Goal: Complete application form: Complete application form

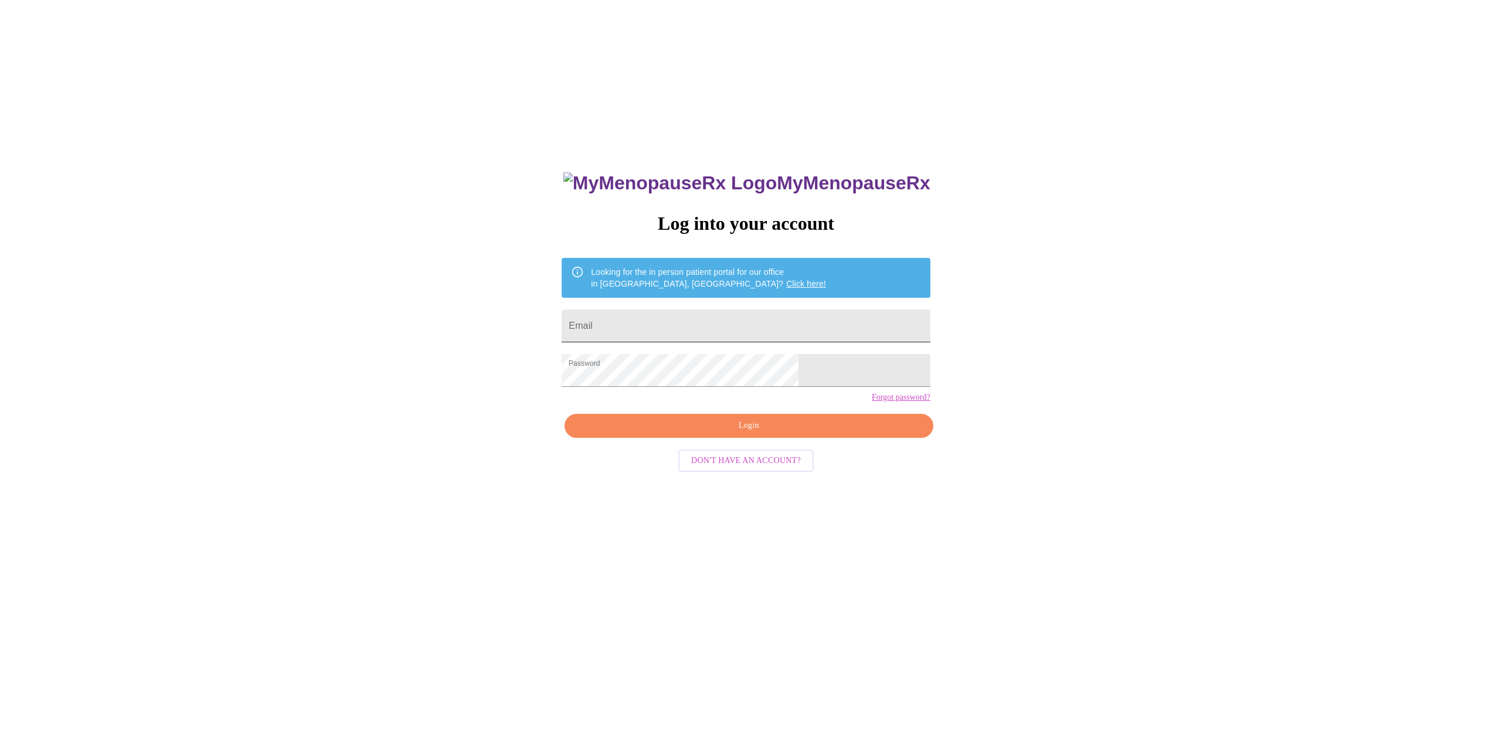
click at [705, 325] on input "Email" at bounding box center [746, 326] width 368 height 33
type input "[EMAIL_ADDRESS][DOMAIN_NAME]"
click at [752, 433] on span "Login" at bounding box center [748, 426] width 341 height 15
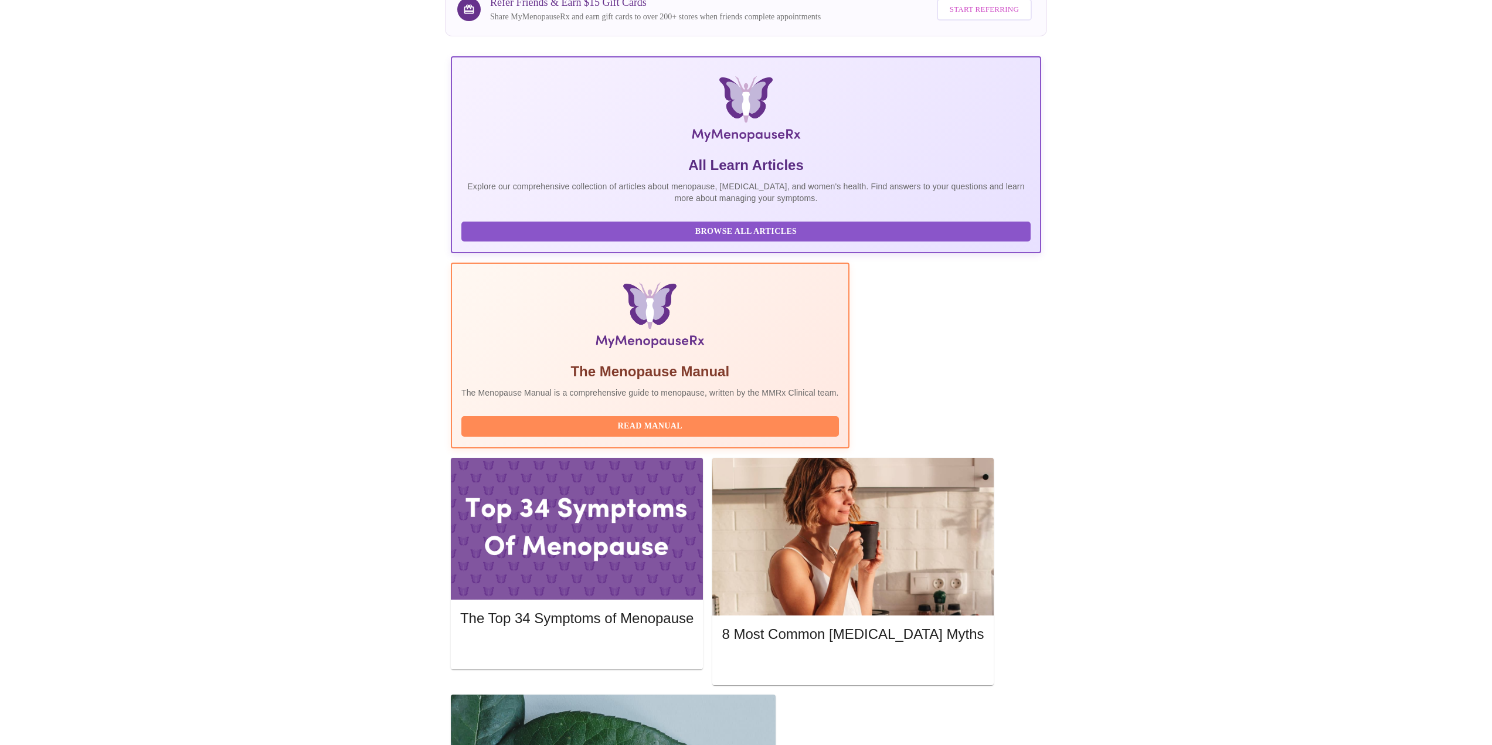
scroll to position [113, 0]
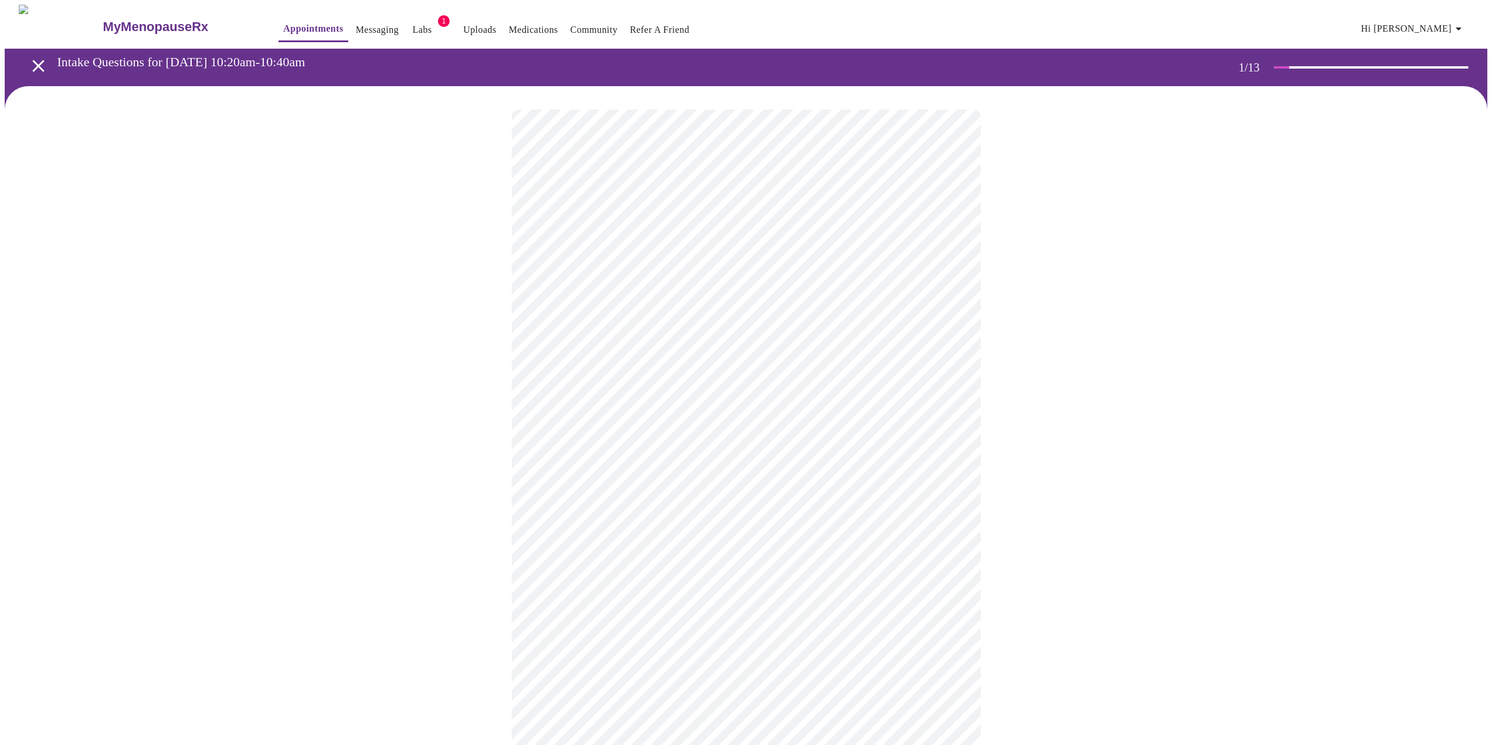
click at [692, 259] on body "MyMenopauseRx Appointments Messaging Labs 1 Uploads Medications Community Refer…" at bounding box center [746, 540] width 1483 height 1071
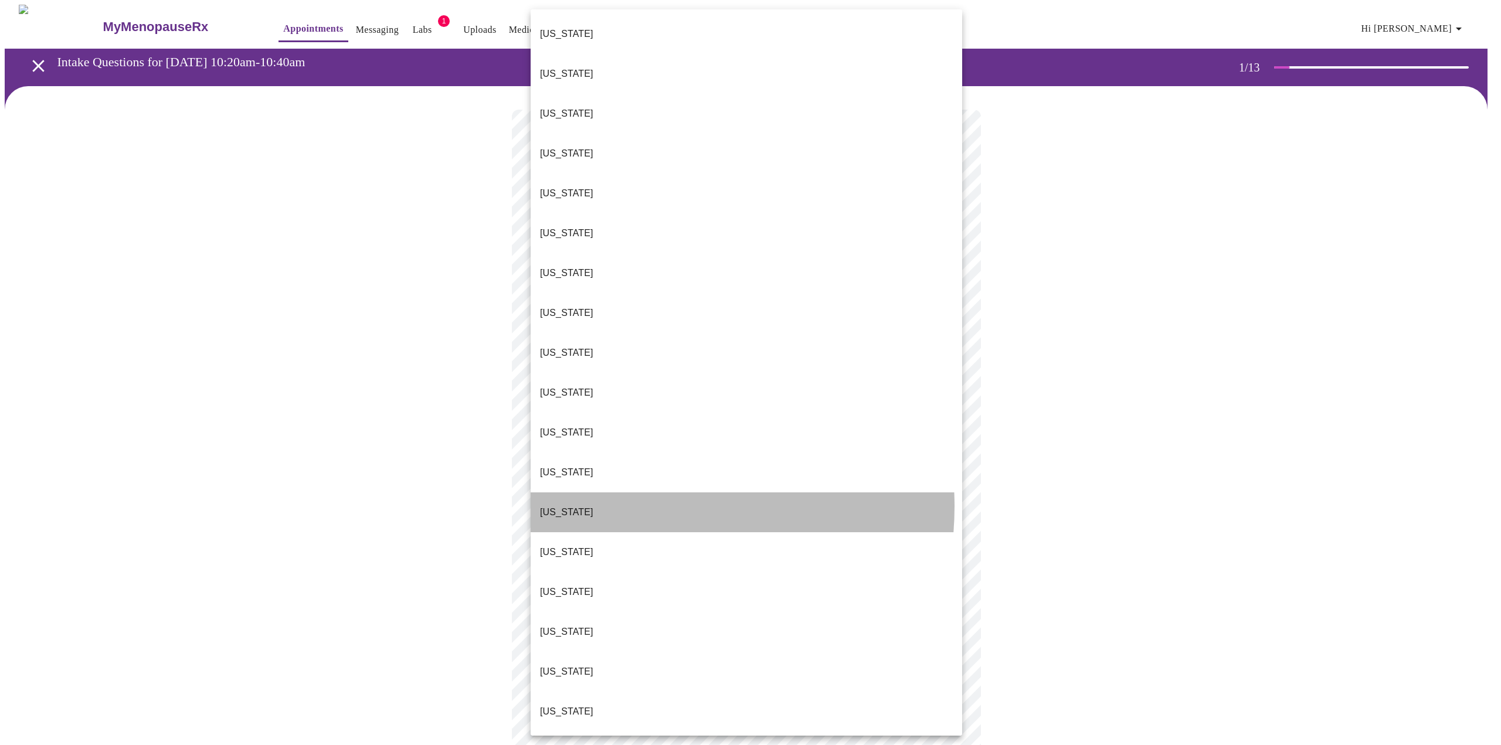
click at [635, 492] on li "[US_STATE]" at bounding box center [746, 512] width 431 height 40
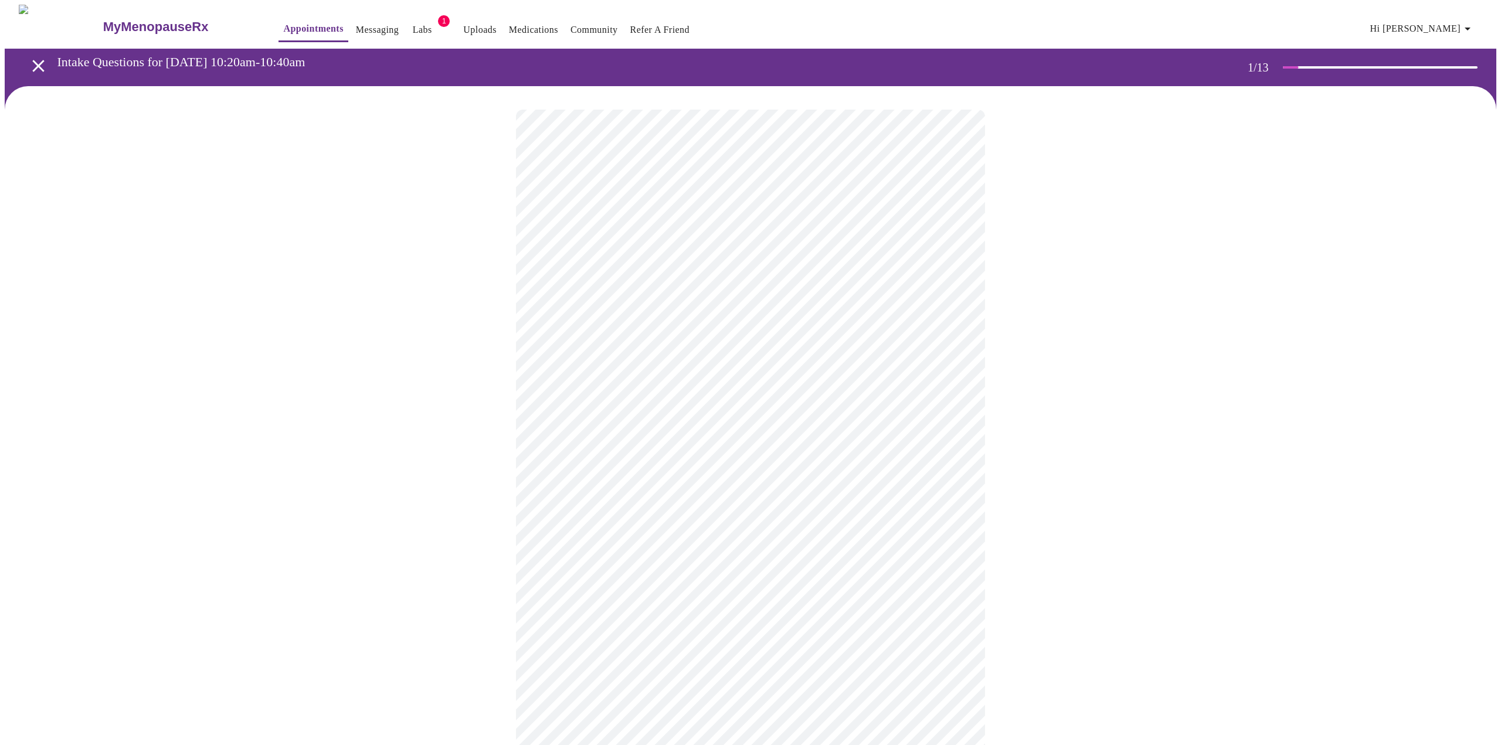
click at [642, 344] on body "MyMenopauseRx Appointments Messaging Labs 1 Uploads Medications Community Refer…" at bounding box center [750, 537] width 1491 height 1064
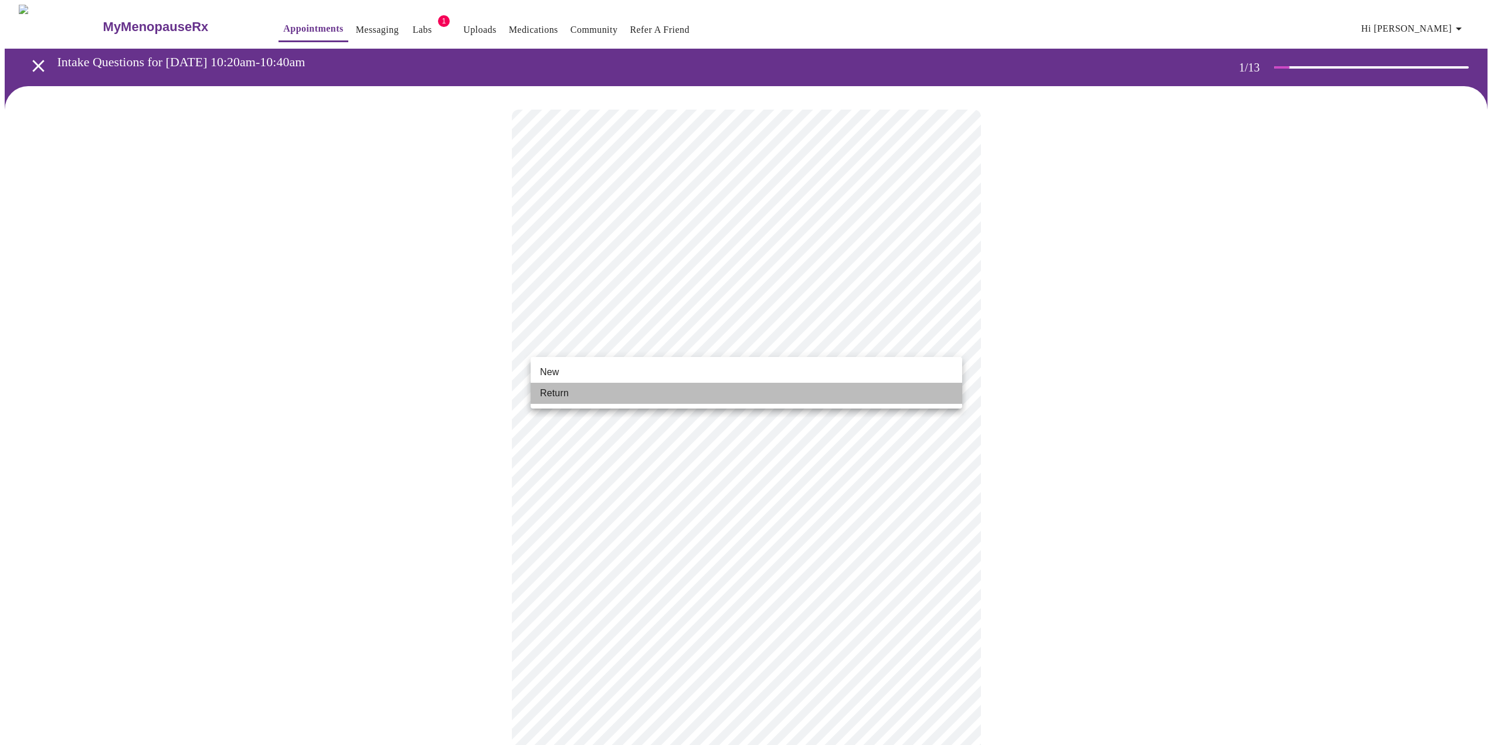
click at [621, 391] on li "Return" at bounding box center [746, 393] width 431 height 21
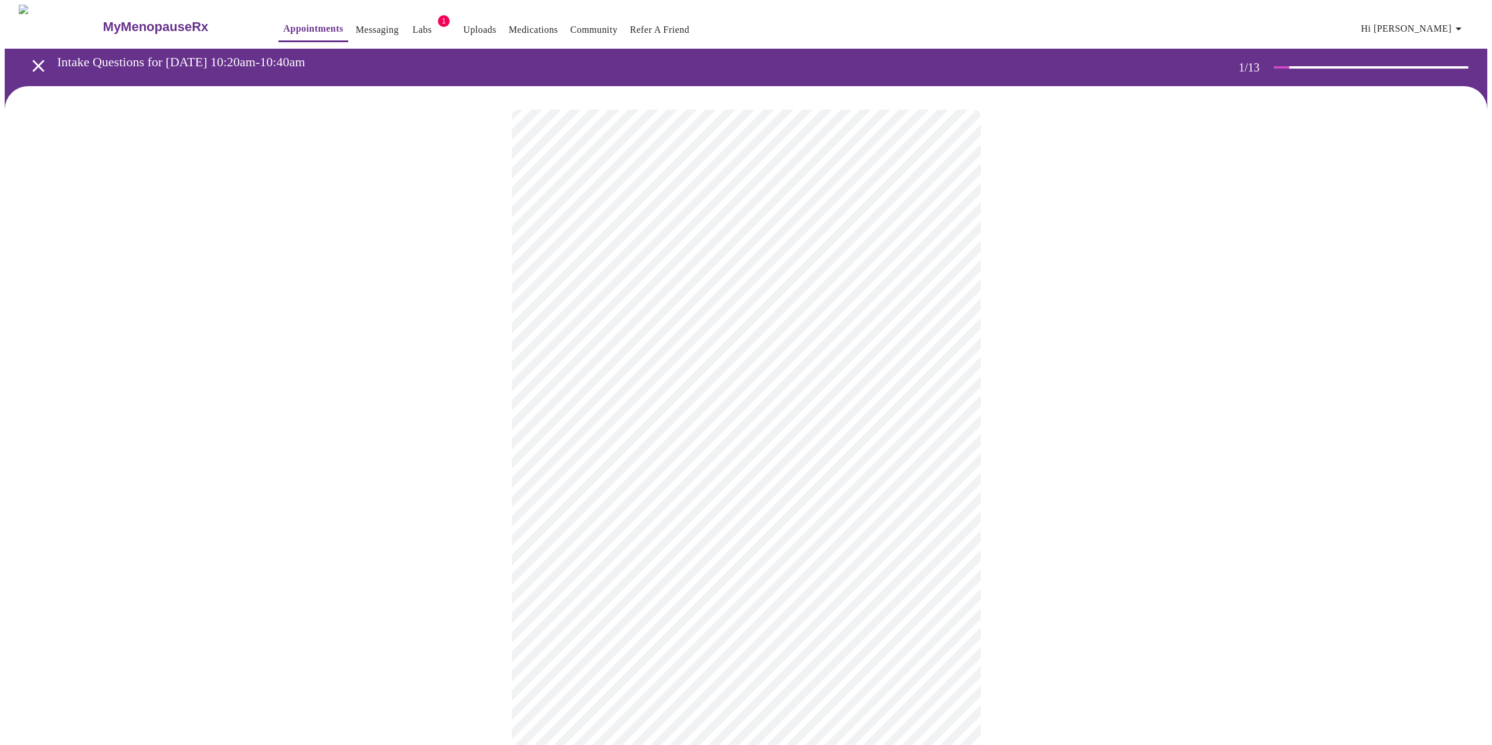
click at [619, 346] on body "MyMenopauseRx Appointments Messaging Labs 1 Uploads Medications Community Refer…" at bounding box center [746, 529] width 1483 height 1048
click at [618, 373] on li "New" at bounding box center [746, 372] width 431 height 21
click at [892, 241] on body "MyMenopauseRx Appointments Messaging Labs 1 Uploads Medications Community Refer…" at bounding box center [750, 357] width 1491 height 705
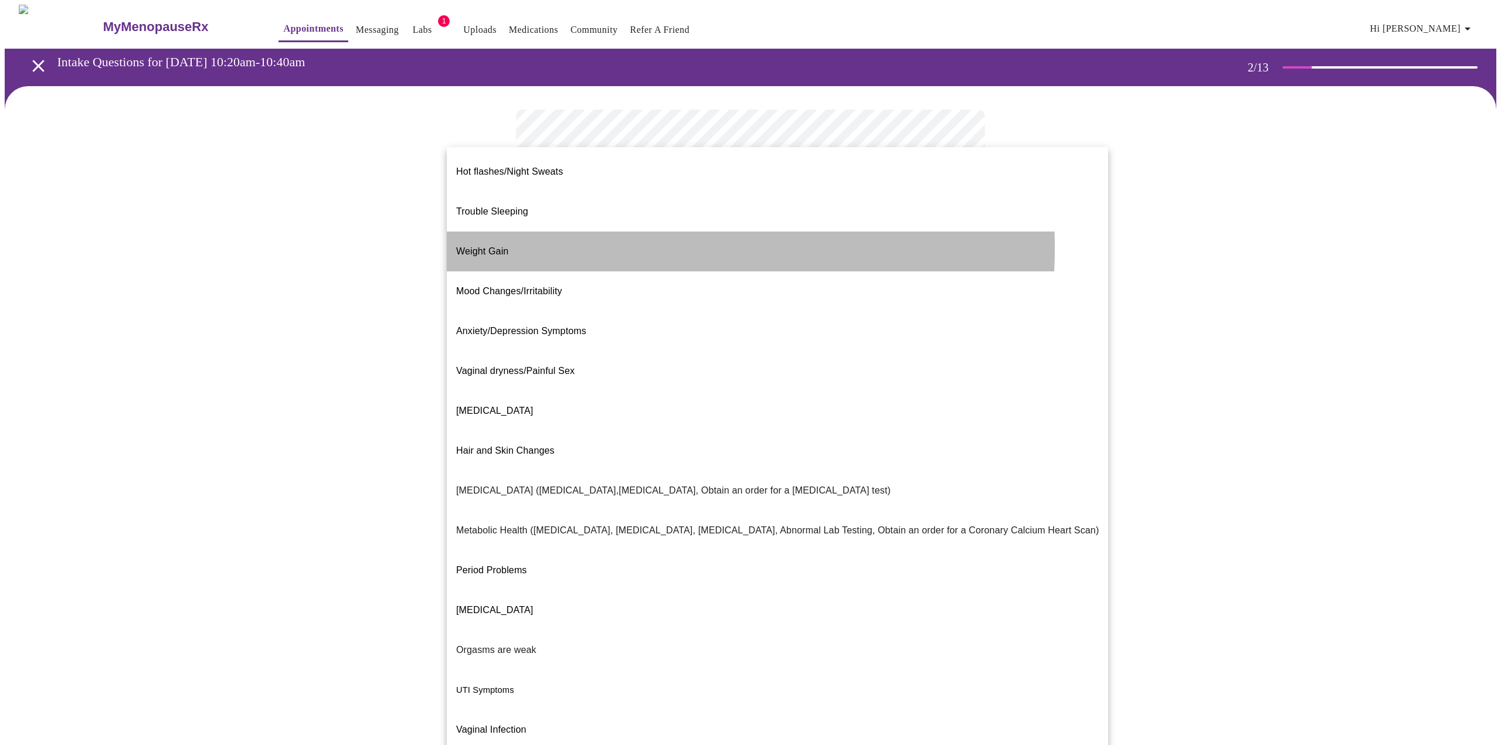
click at [514, 232] on li "Weight Gain" at bounding box center [777, 252] width 661 height 40
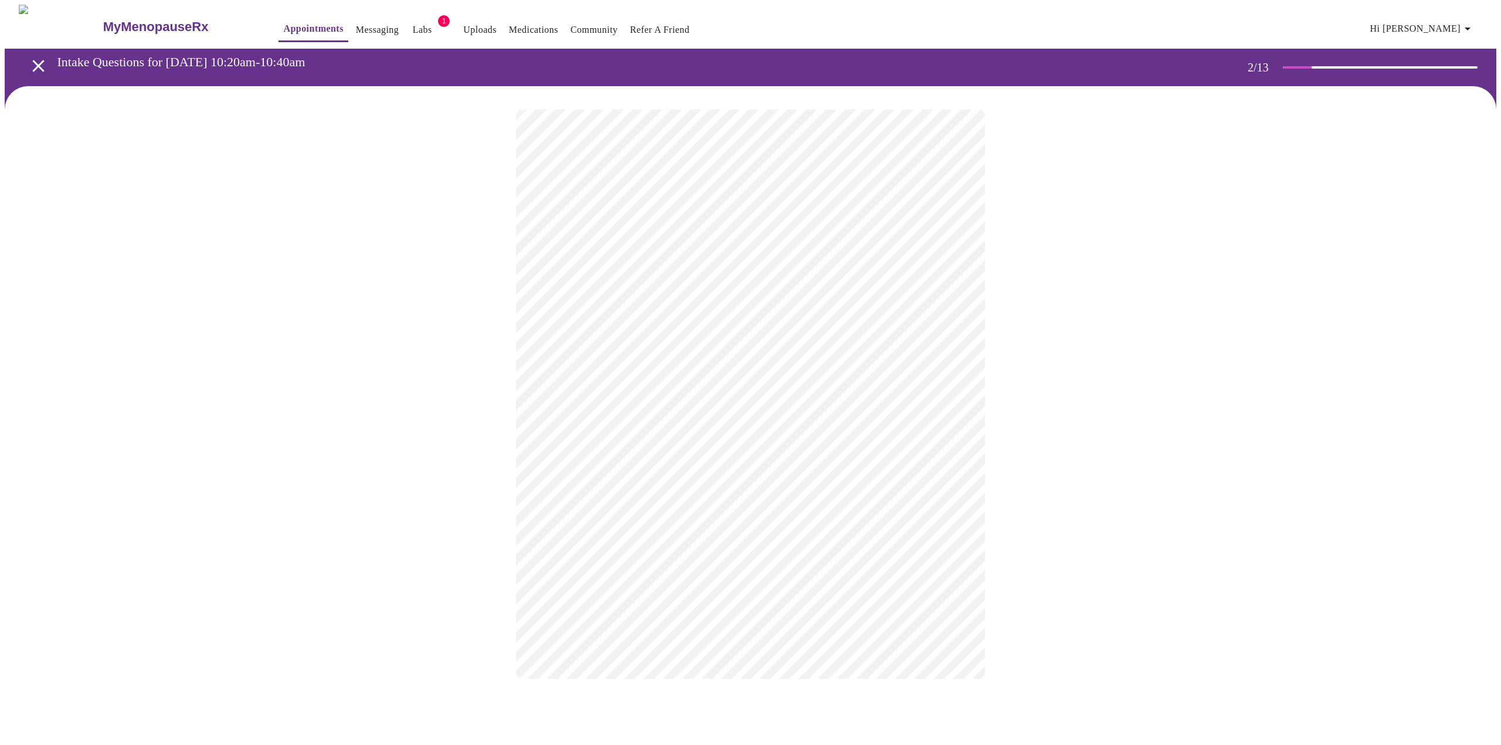
click at [624, 363] on body "MyMenopauseRx Appointments Messaging Labs 1 Uploads Medications Community Refer…" at bounding box center [750, 354] width 1491 height 698
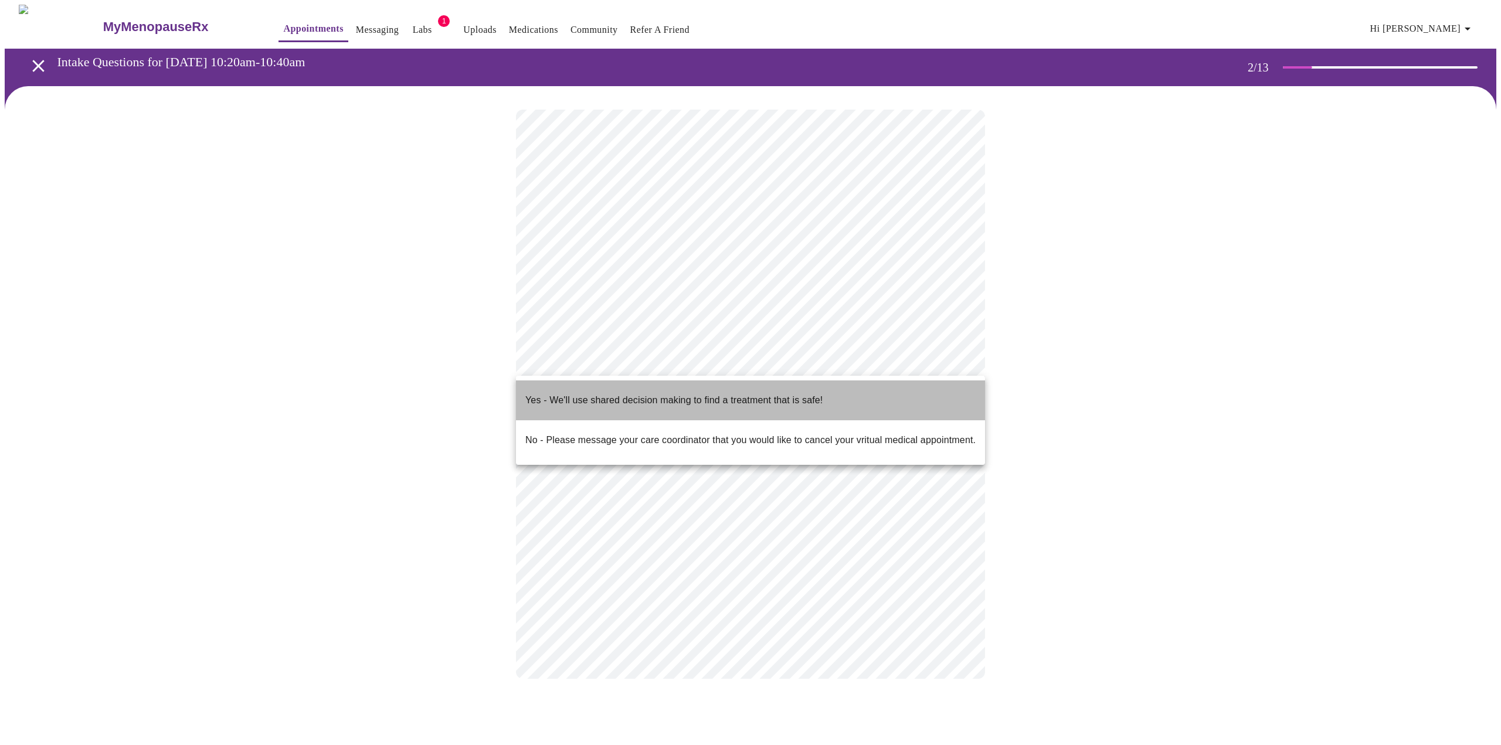
click at [633, 394] on p "Yes - We'll use shared decision making to find a treatment that is safe!" at bounding box center [673, 400] width 297 height 14
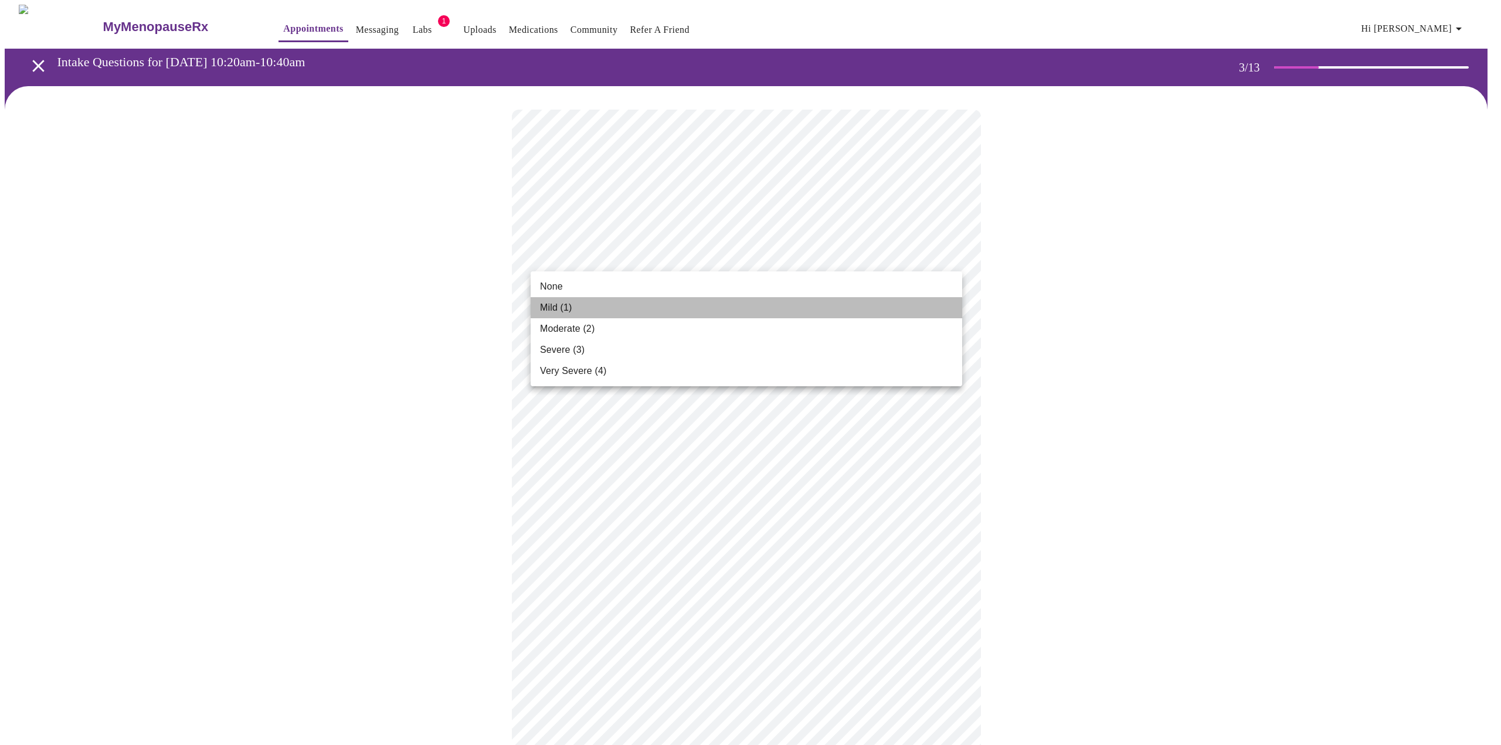
click at [630, 312] on li "Mild (1)" at bounding box center [746, 307] width 431 height 21
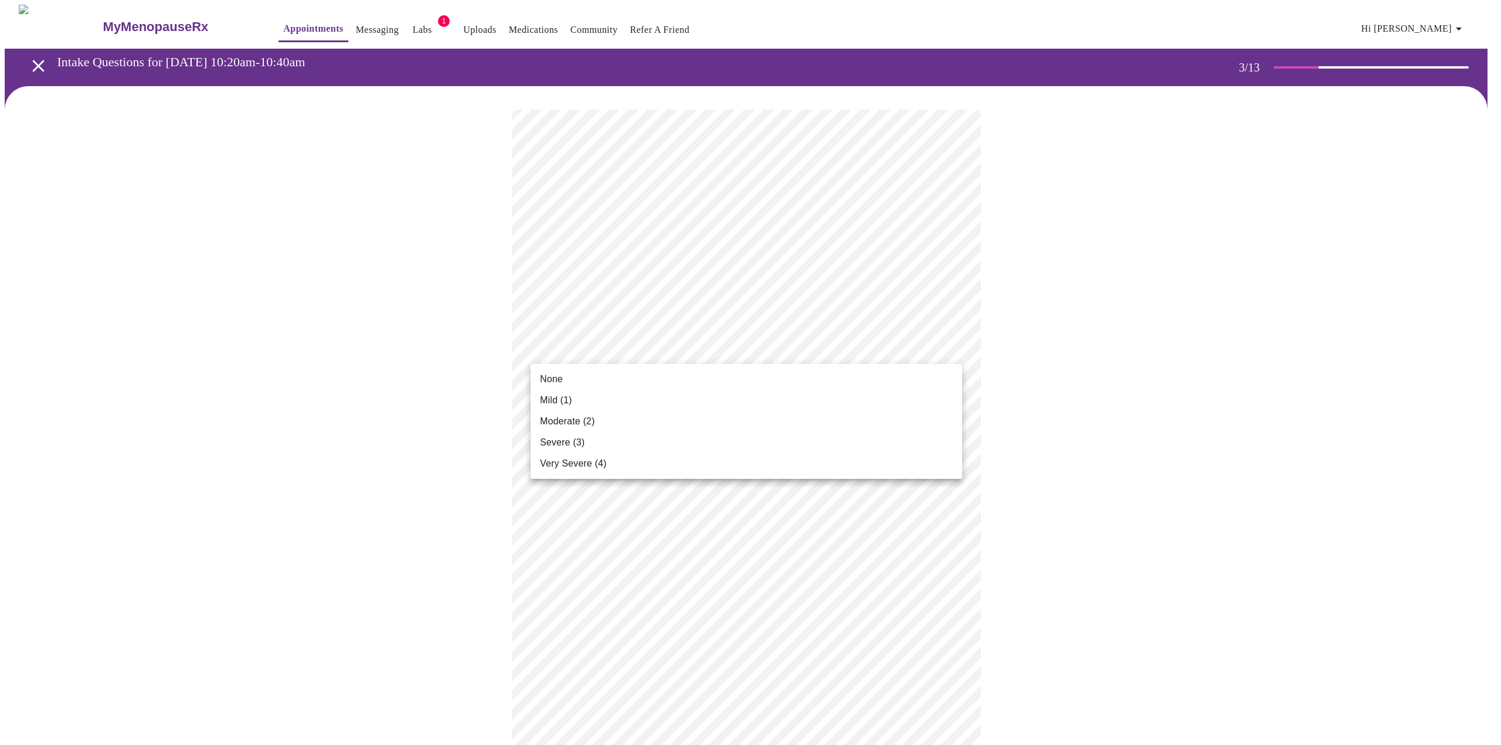
click at [642, 379] on li "None" at bounding box center [746, 379] width 431 height 21
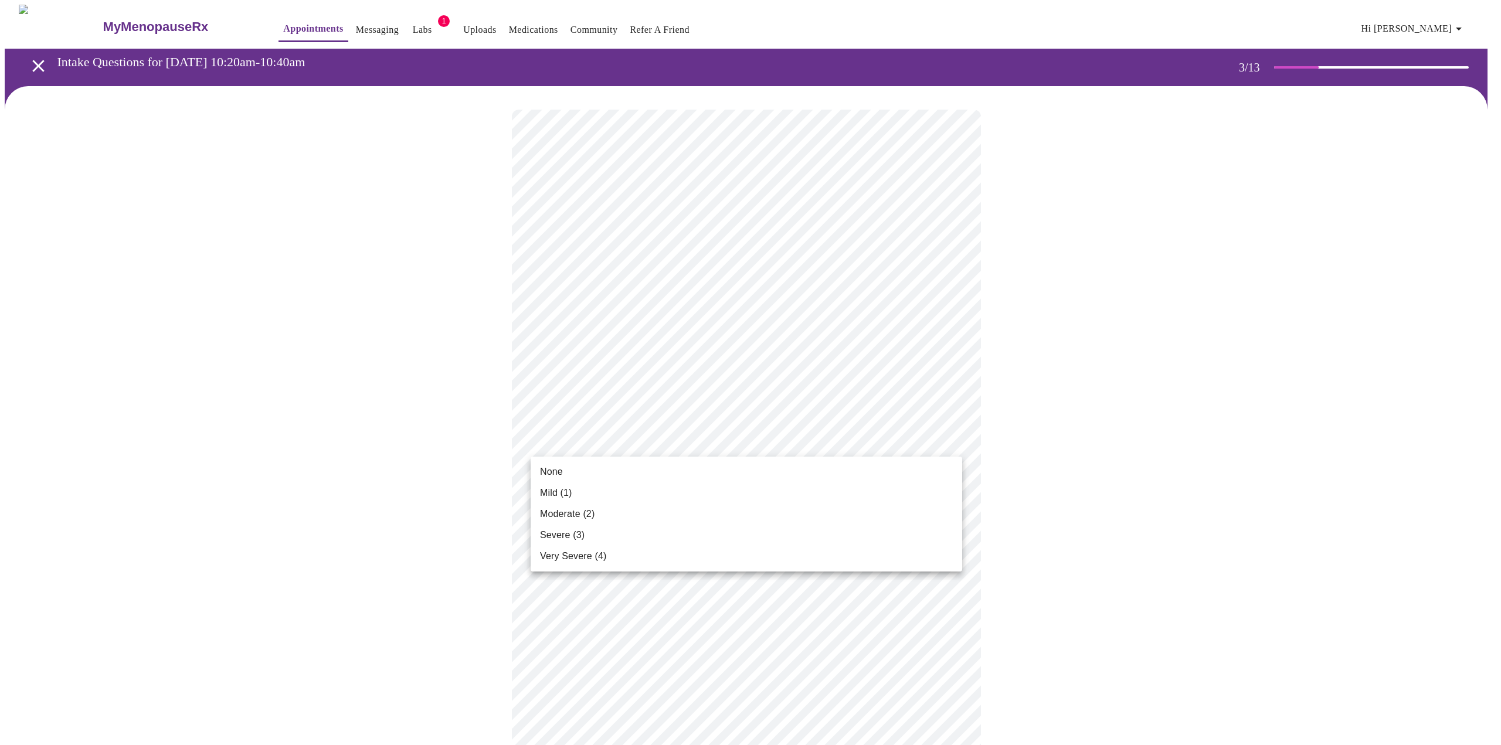
click at [639, 491] on li "Mild (1)" at bounding box center [746, 492] width 431 height 21
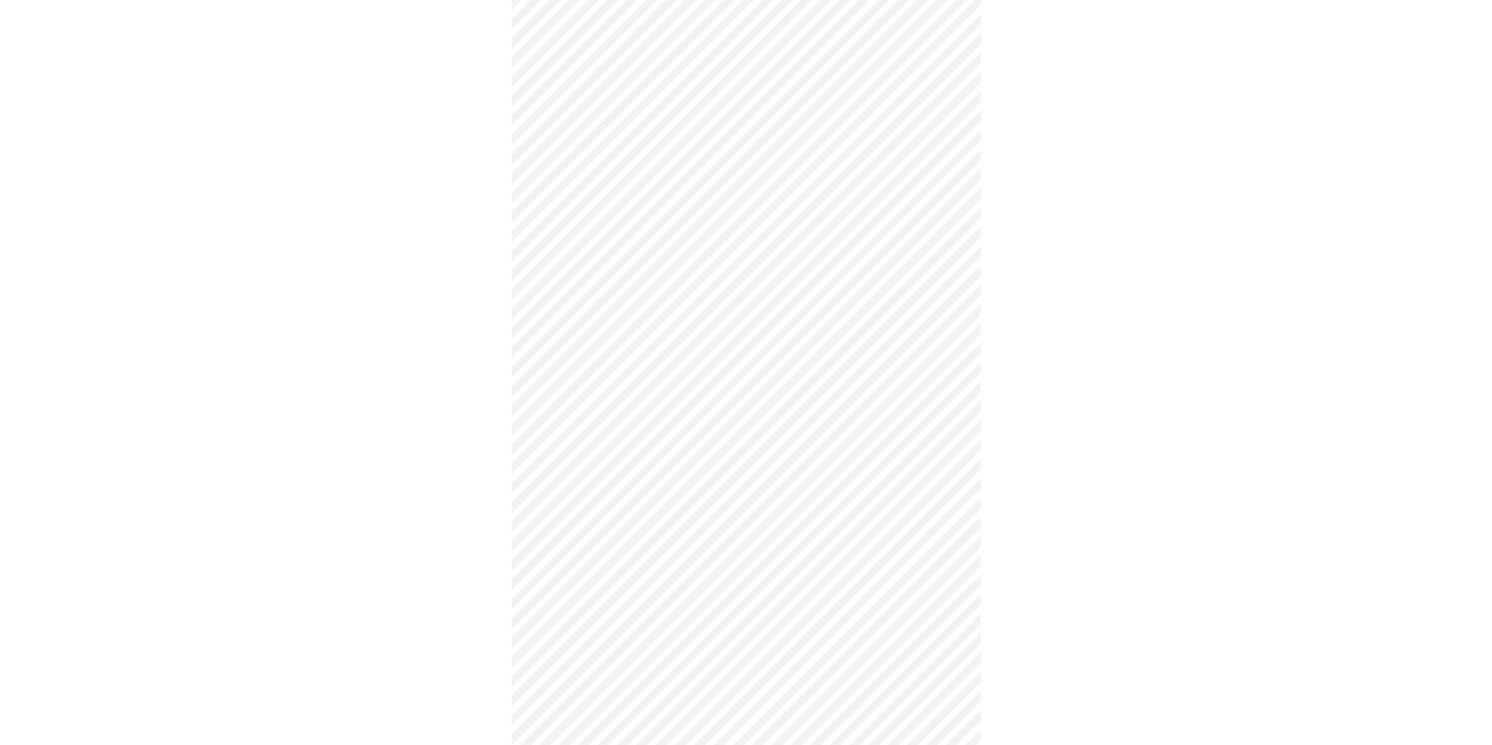
scroll to position [293, 0]
click at [635, 235] on body "MyMenopauseRx Appointments Messaging Labs 1 Uploads Medications Community Refer…" at bounding box center [750, 467] width 1491 height 1510
click at [627, 266] on li "None" at bounding box center [746, 271] width 431 height 21
click at [628, 319] on body "MyMenopauseRx Appointments Messaging Labs 1 Uploads Medications Community Refer…" at bounding box center [746, 459] width 1483 height 1494
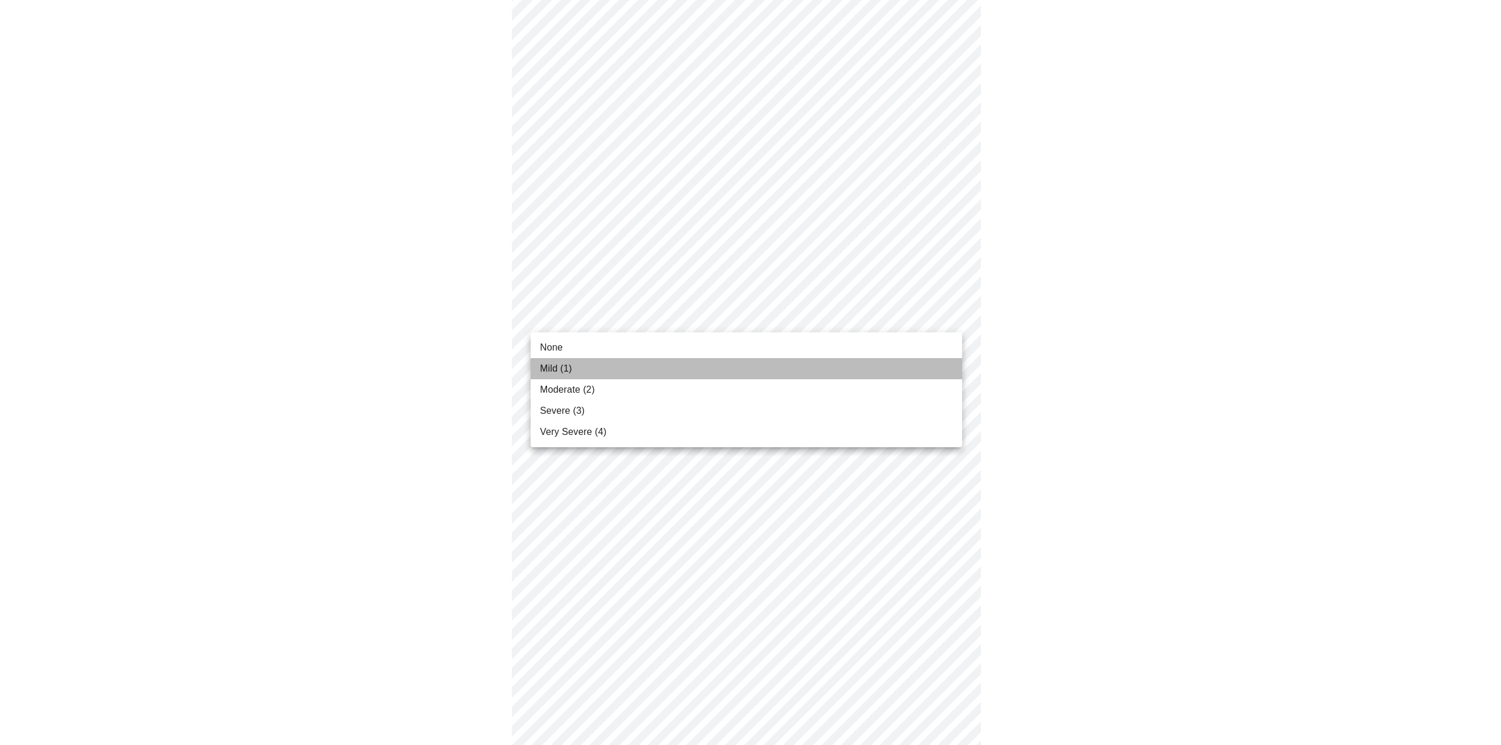
click at [624, 370] on li "Mild (1)" at bounding box center [746, 368] width 431 height 21
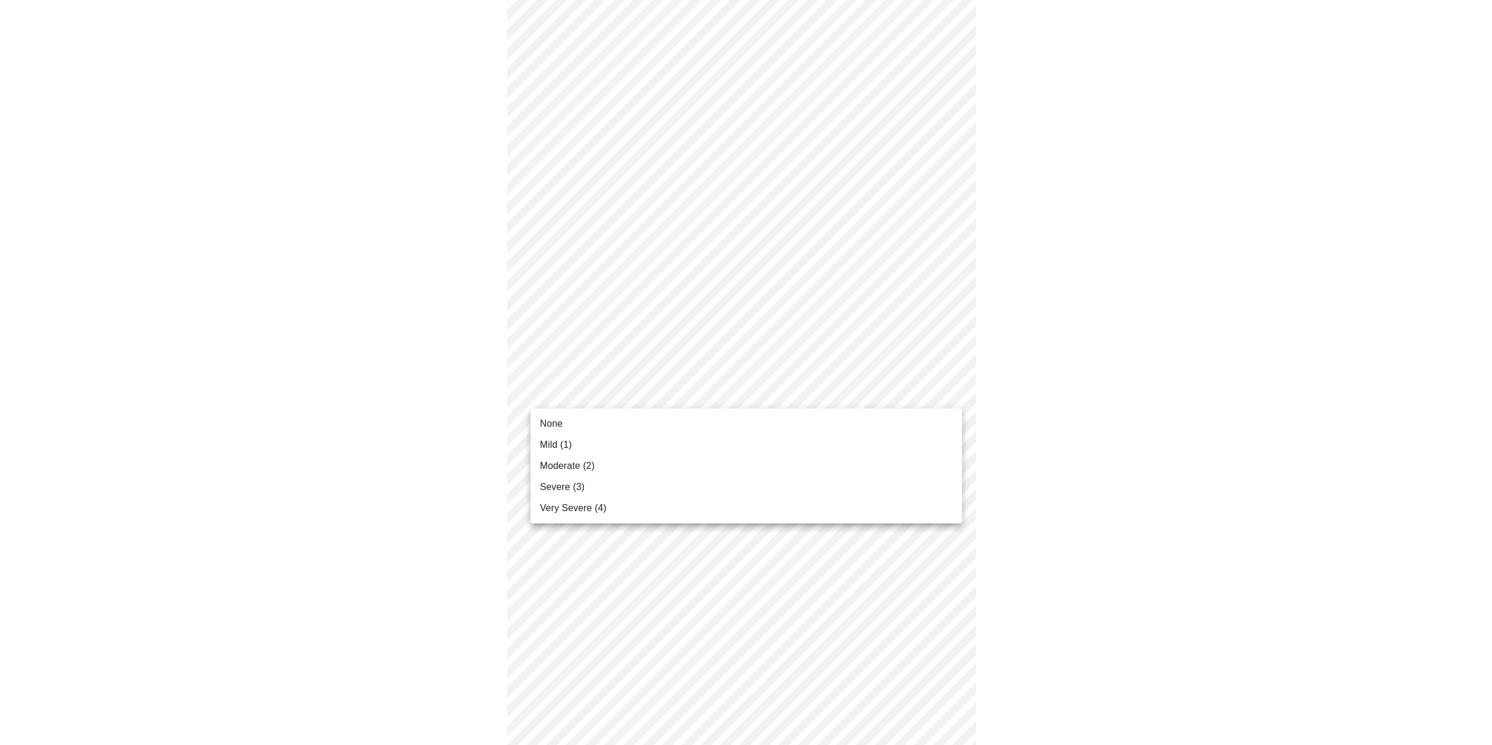
click at [623, 395] on body "MyMenopauseRx Appointments Messaging Labs 1 Uploads Medications Community Refer…" at bounding box center [746, 450] width 1483 height 1477
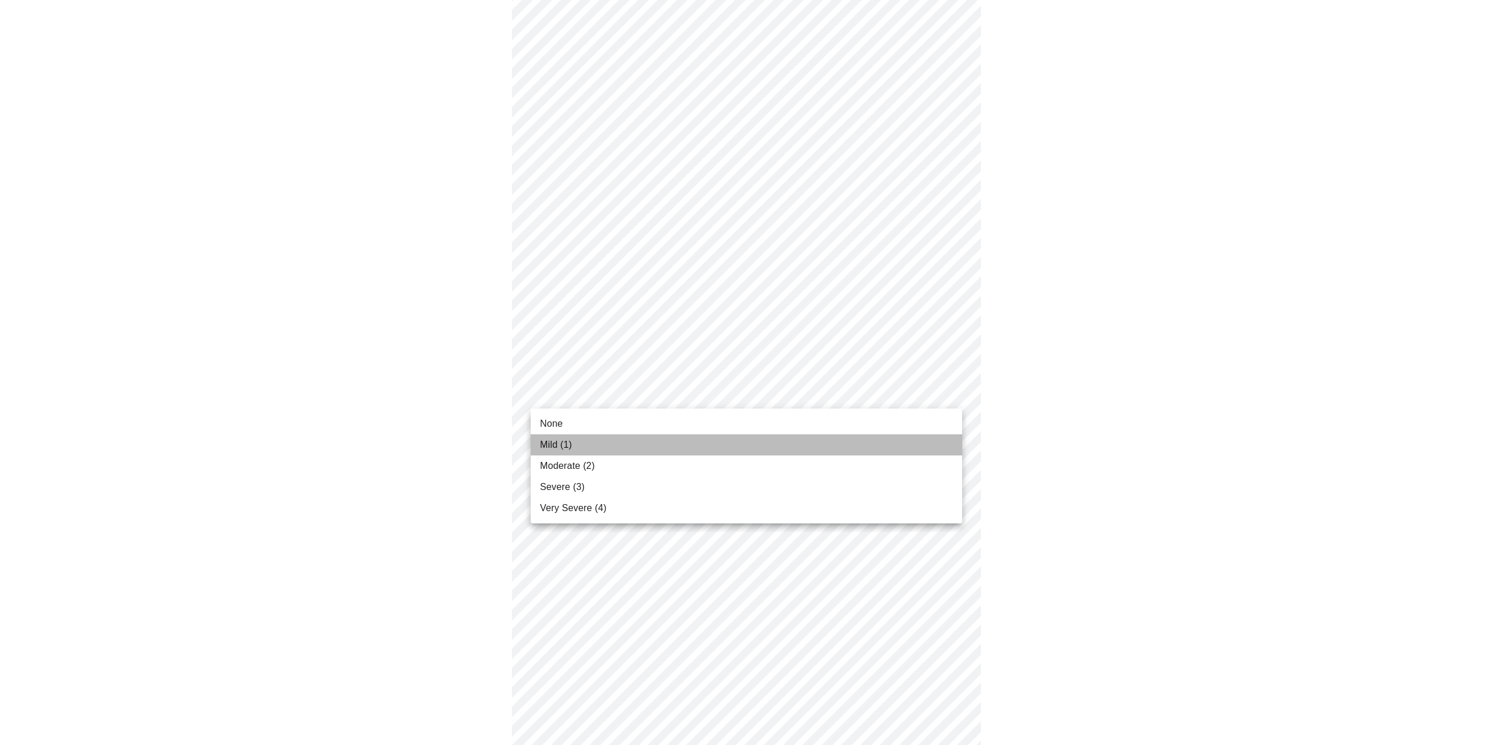
click at [611, 440] on li "Mild (1)" at bounding box center [746, 444] width 431 height 21
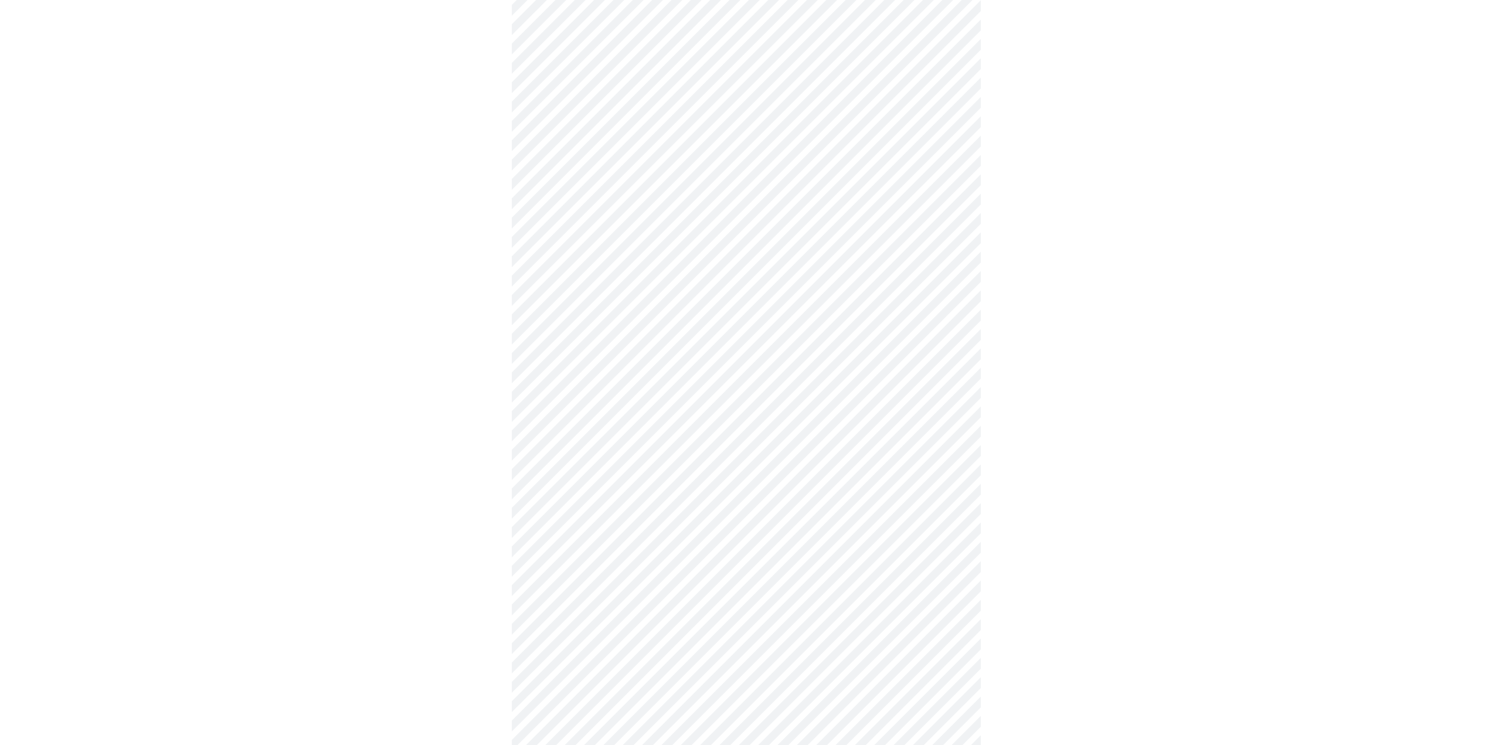
scroll to position [528, 0]
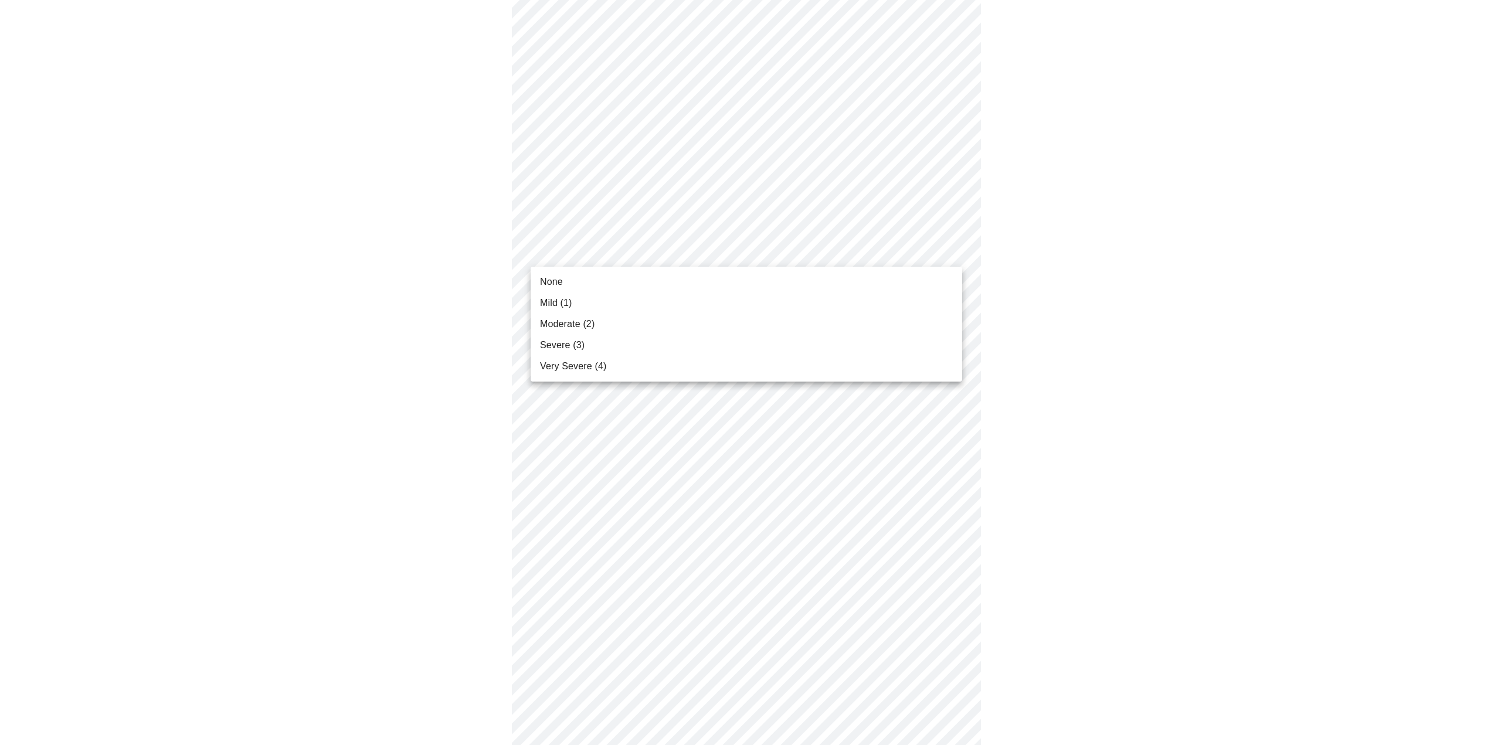
click at [618, 246] on body "MyMenopauseRx Appointments Messaging Labs 1 Uploads Medications Community Refer…" at bounding box center [750, 207] width 1491 height 1461
click at [602, 328] on li "Moderate (2)" at bounding box center [746, 324] width 431 height 21
click at [609, 257] on body "MyMenopauseRx Appointments Messaging Labs 1 Uploads Medications Community Refer…" at bounding box center [746, 199] width 1483 height 1444
click at [596, 325] on li "Moderate (2)" at bounding box center [746, 324] width 431 height 21
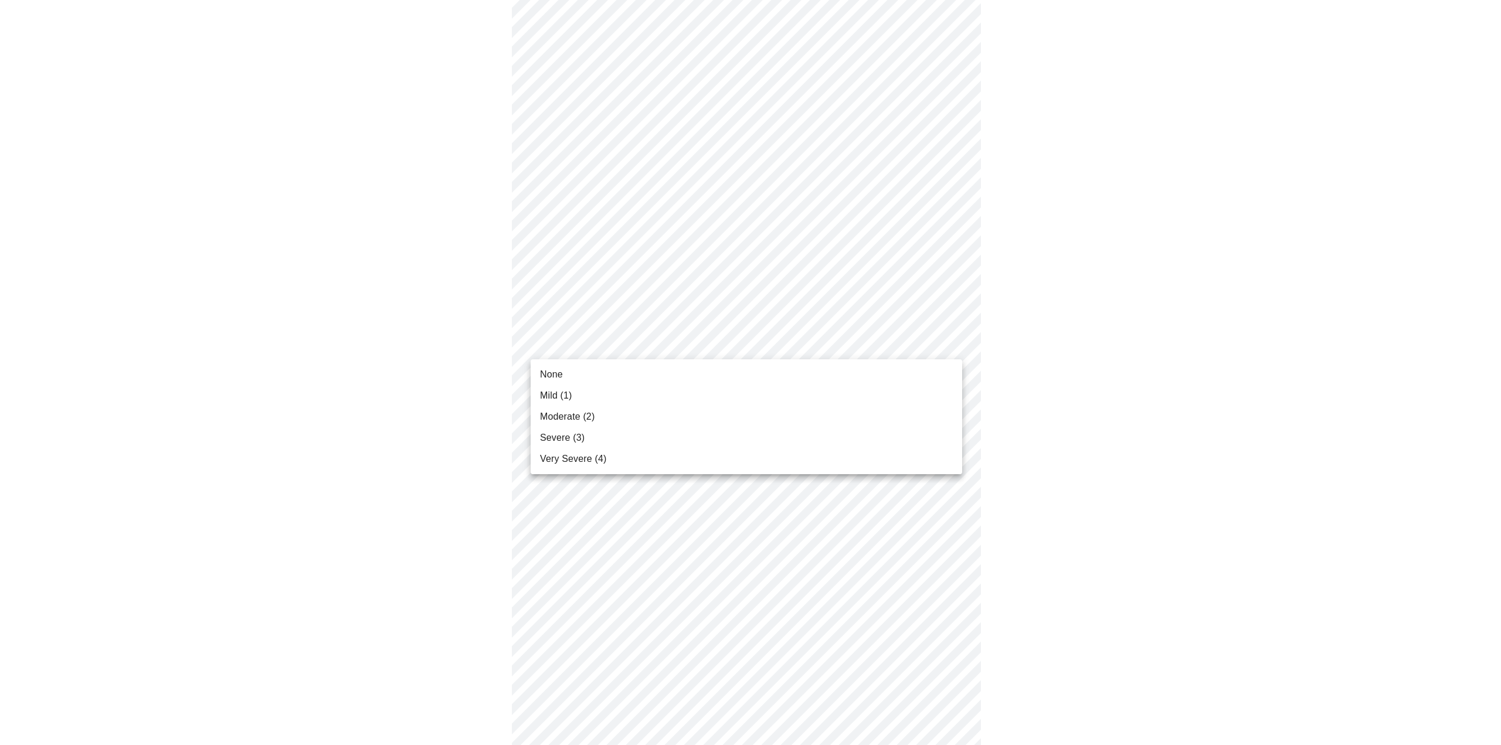
click at [616, 347] on body "MyMenopauseRx Appointments Messaging Labs 1 Uploads Medications Community Refer…" at bounding box center [750, 199] width 1491 height 1444
click at [594, 431] on li "Severe (3)" at bounding box center [746, 437] width 431 height 21
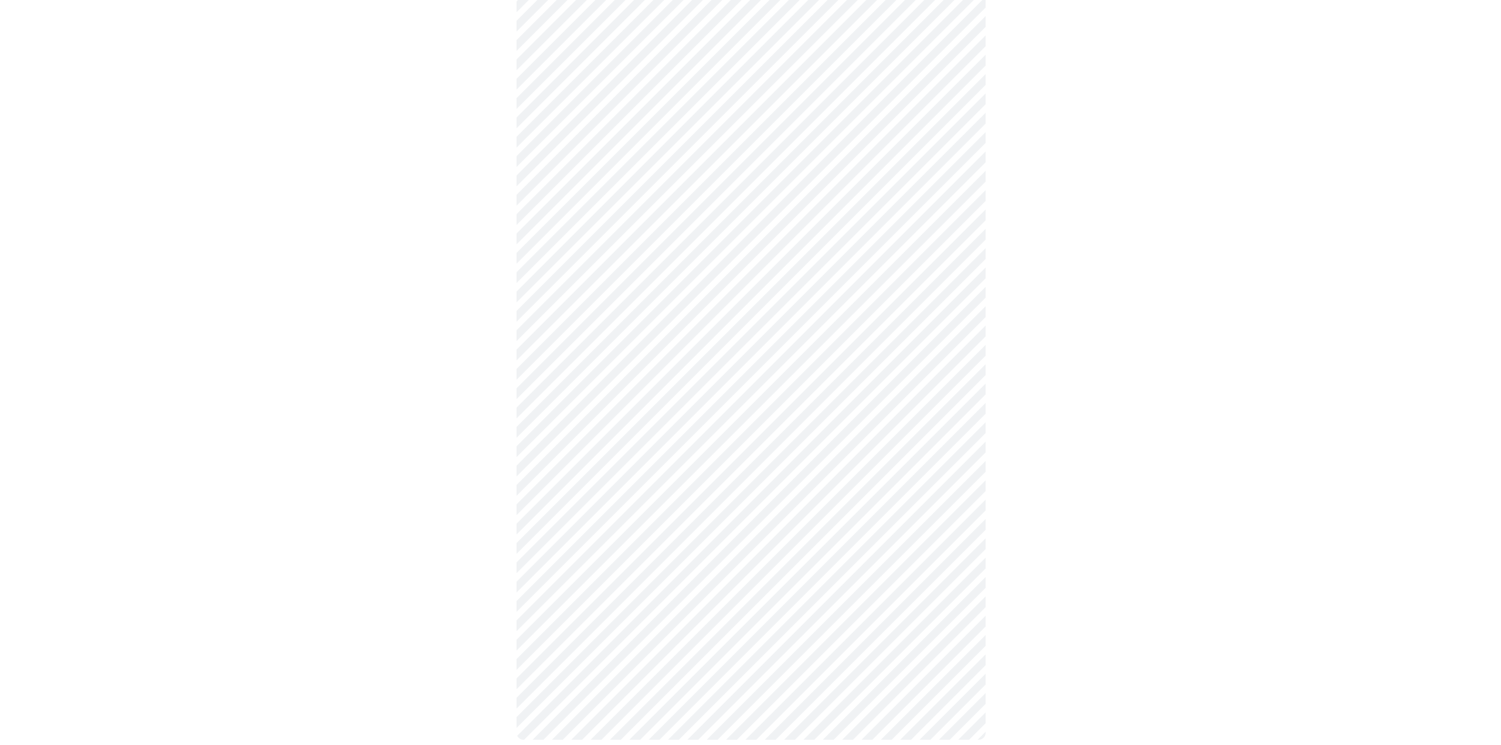
scroll to position [683, 0]
click at [591, 278] on body "MyMenopauseRx Appointments Messaging Labs 1 Uploads Medications Community Refer…" at bounding box center [750, 36] width 1491 height 1428
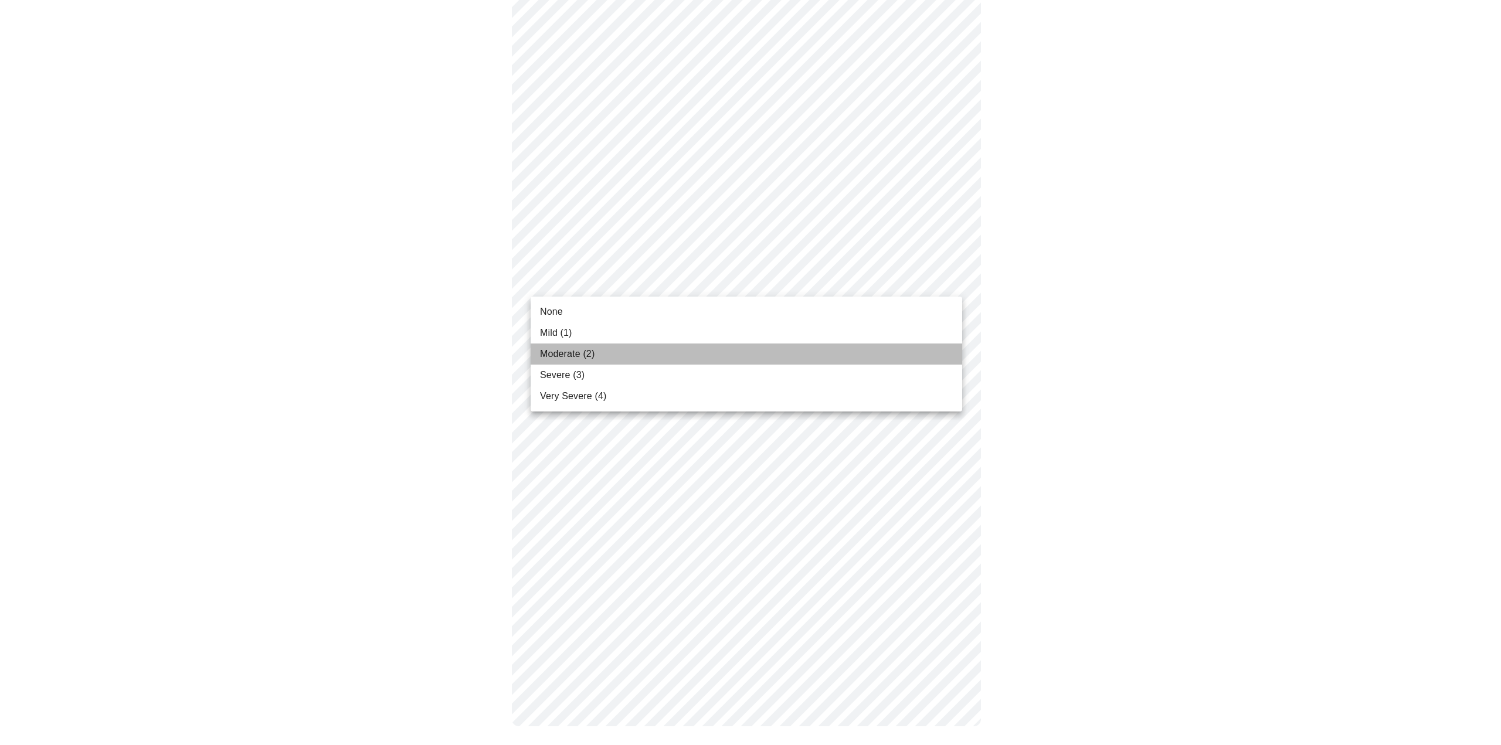
click at [583, 352] on span "Moderate (2)" at bounding box center [567, 354] width 55 height 14
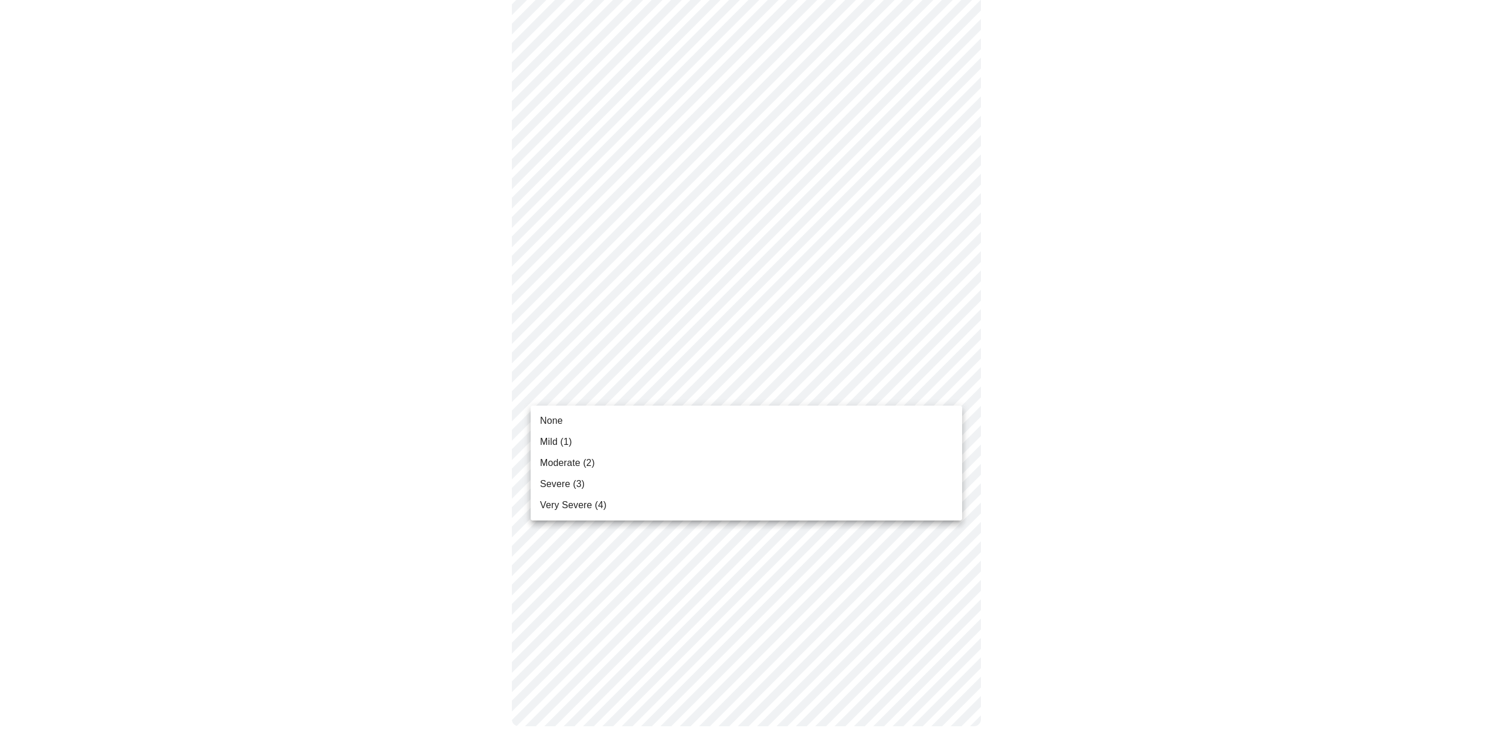
click at [604, 386] on body "MyMenopauseRx Appointments Messaging Labs 1 Uploads Medications Community Refer…" at bounding box center [750, 44] width 1491 height 1412
click at [601, 301] on div at bounding box center [750, 372] width 1501 height 745
click at [600, 302] on body "MyMenopauseRx Appointments Messaging Labs 1 Uploads Medications Community Refer…" at bounding box center [750, 44] width 1491 height 1412
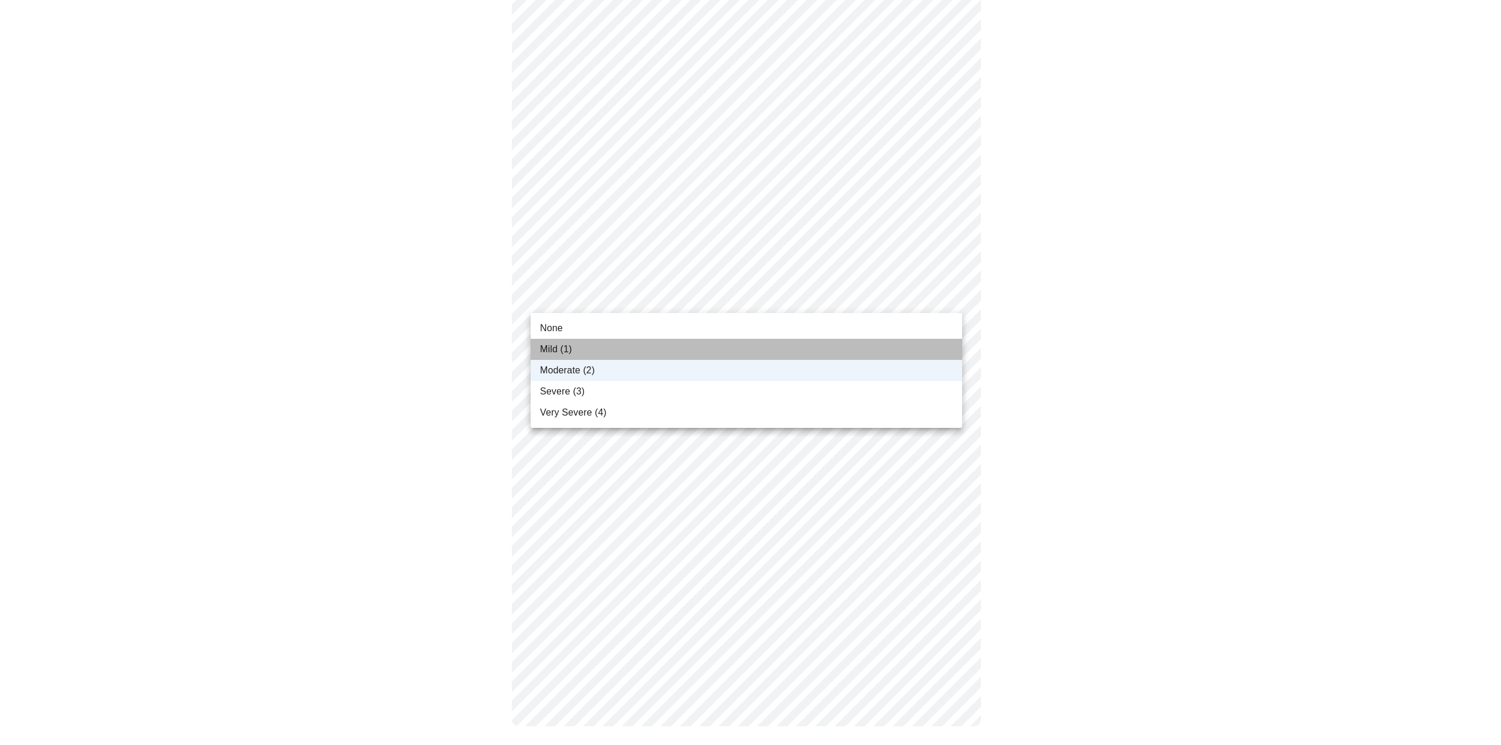
click at [595, 355] on li "Mild (1)" at bounding box center [746, 349] width 431 height 21
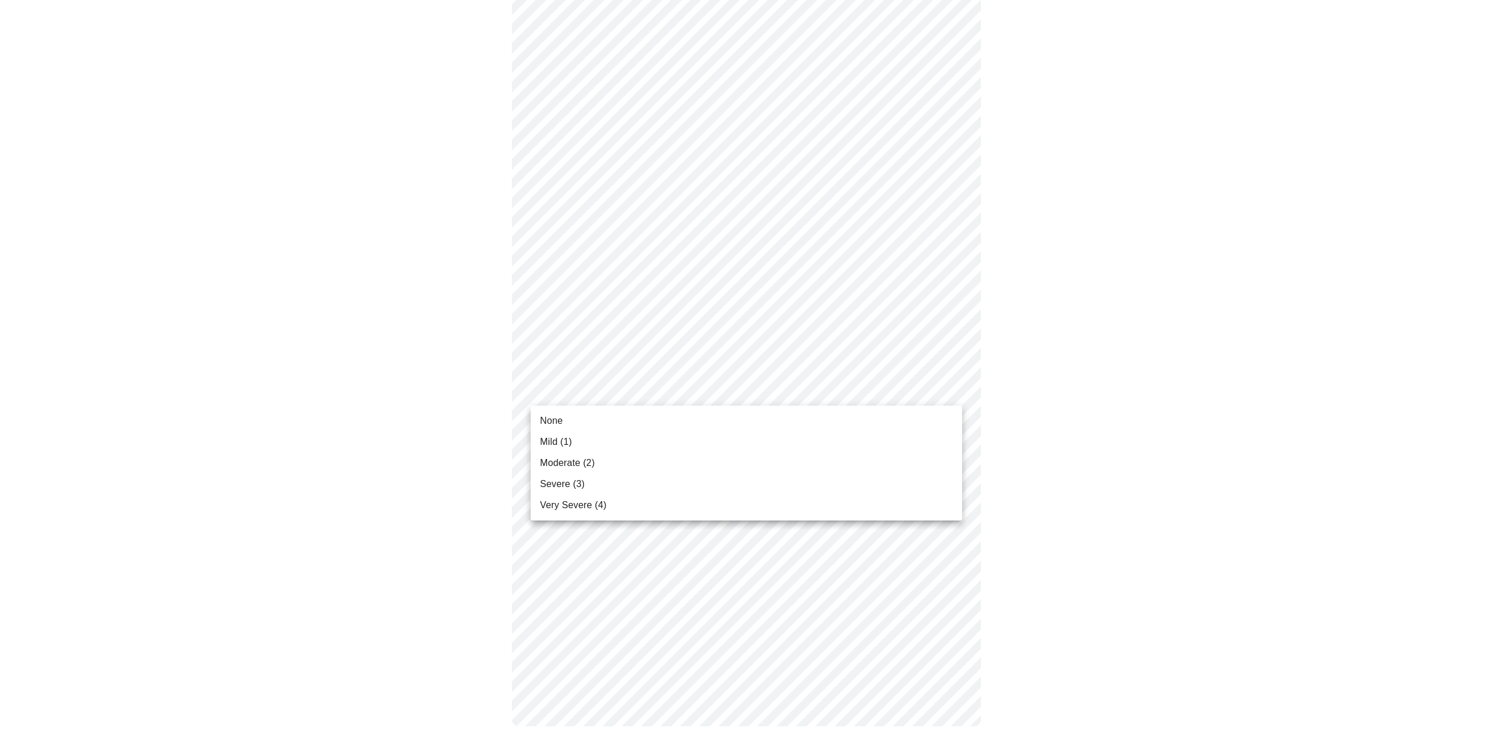
click at [600, 390] on body "MyMenopauseRx Appointments Messaging Labs 1 Uploads Medications Community Refer…" at bounding box center [750, 44] width 1491 height 1412
click at [592, 421] on li "None" at bounding box center [746, 420] width 431 height 21
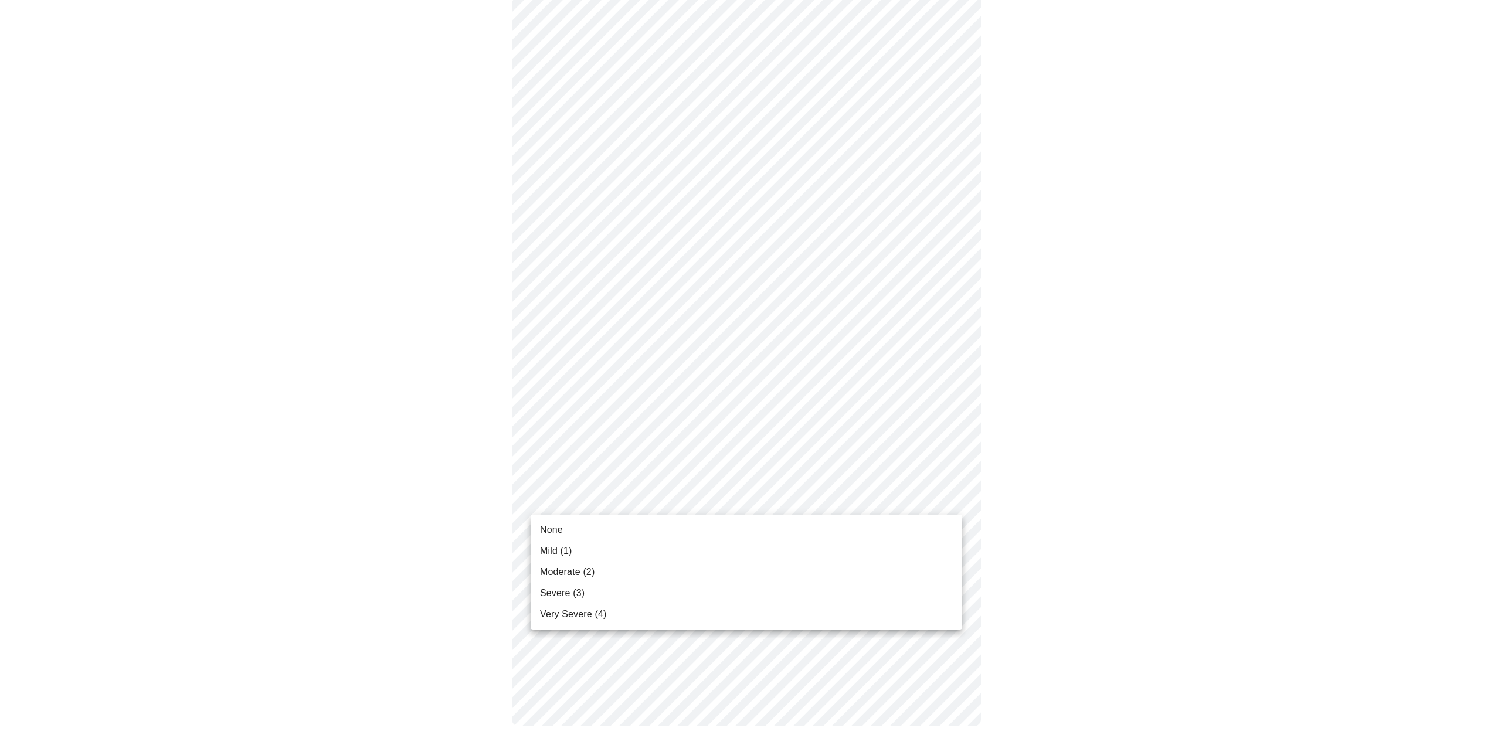
click at [593, 508] on body "MyMenopauseRx Appointments Messaging Labs 1 Uploads Medications Community Refer…" at bounding box center [750, 52] width 1491 height 1395
click at [582, 576] on span "Moderate (2)" at bounding box center [567, 572] width 55 height 14
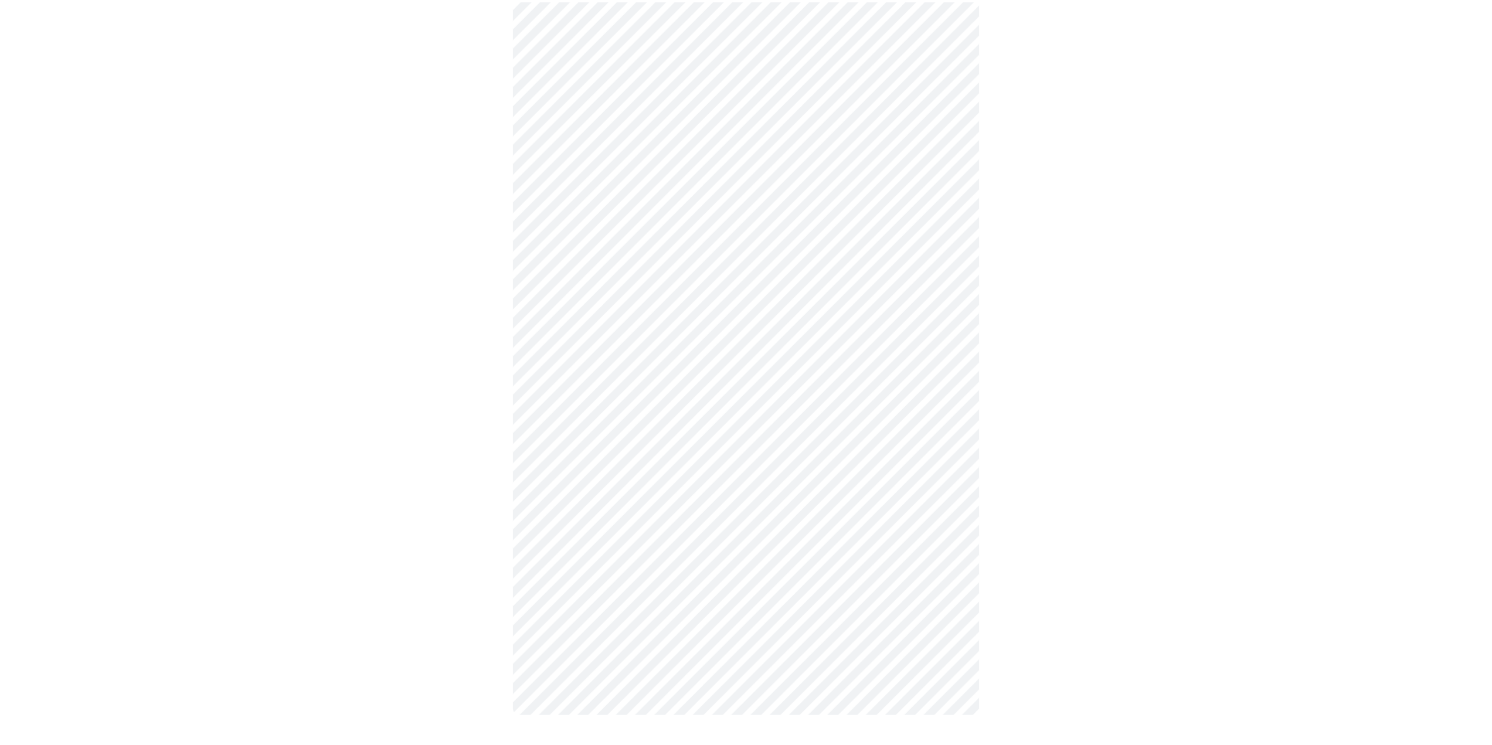
scroll to position [634, 0]
click at [991, 555] on div at bounding box center [746, 101] width 1483 height 1298
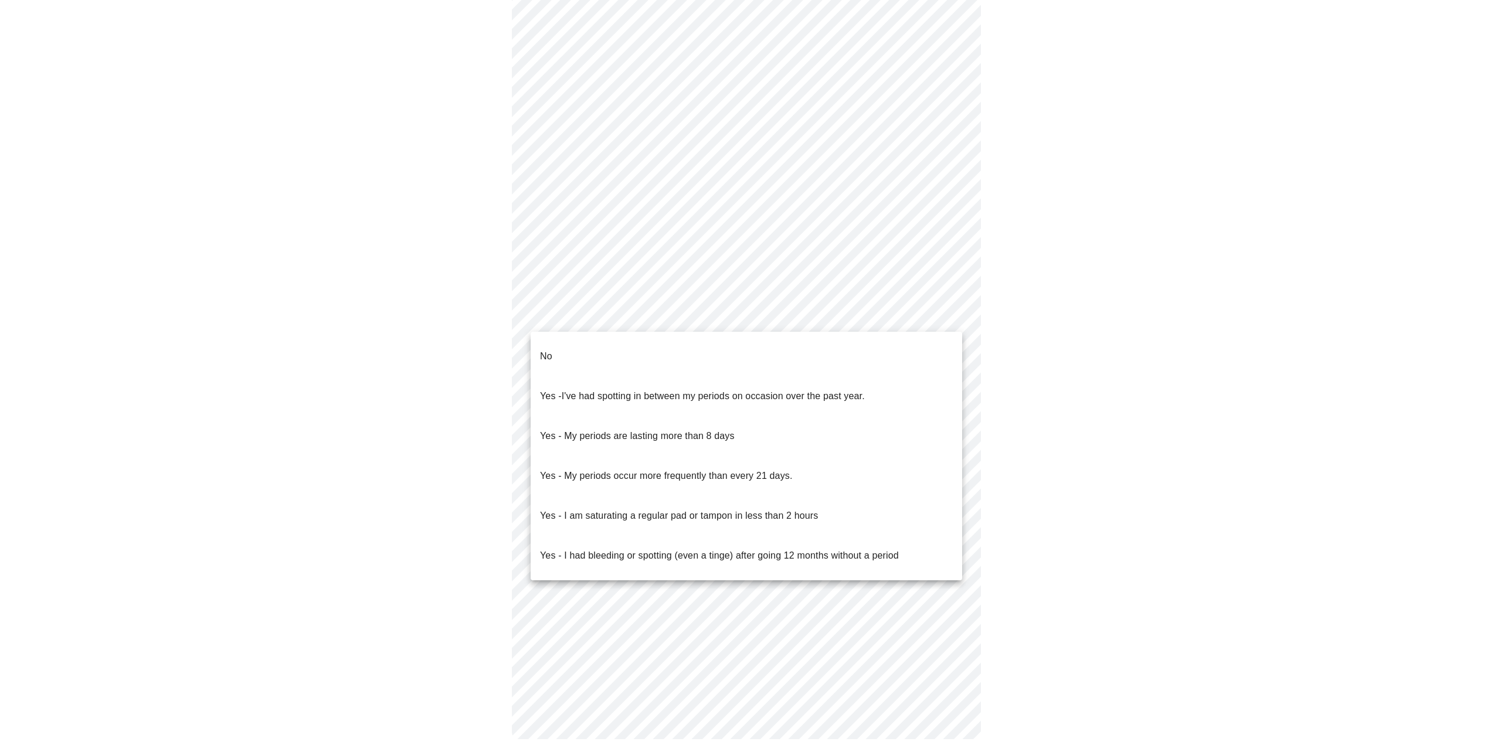
click at [677, 318] on body "MyMenopauseRx Appointments Messaging Labs 1 Uploads Medications Community Refer…" at bounding box center [750, 208] width 1491 height 1110
click at [692, 429] on p "Yes - My periods are lasting more than 8 days" at bounding box center [637, 436] width 195 height 14
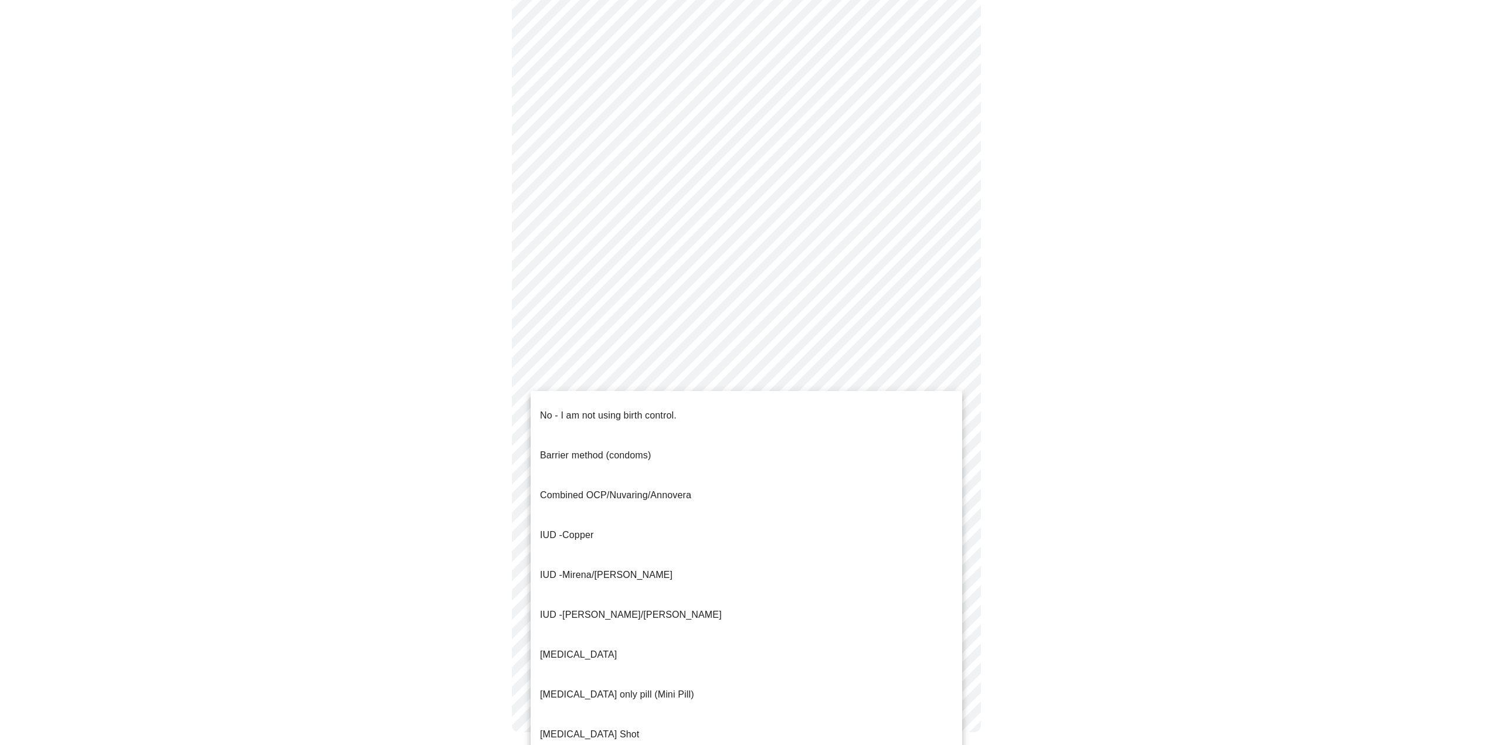
click at [632, 404] on body "MyMenopauseRx Appointments Messaging Labs 1 Uploads Medications Community Refer…" at bounding box center [750, 204] width 1491 height 1103
click at [611, 409] on p "No - I am not using birth control." at bounding box center [608, 416] width 137 height 14
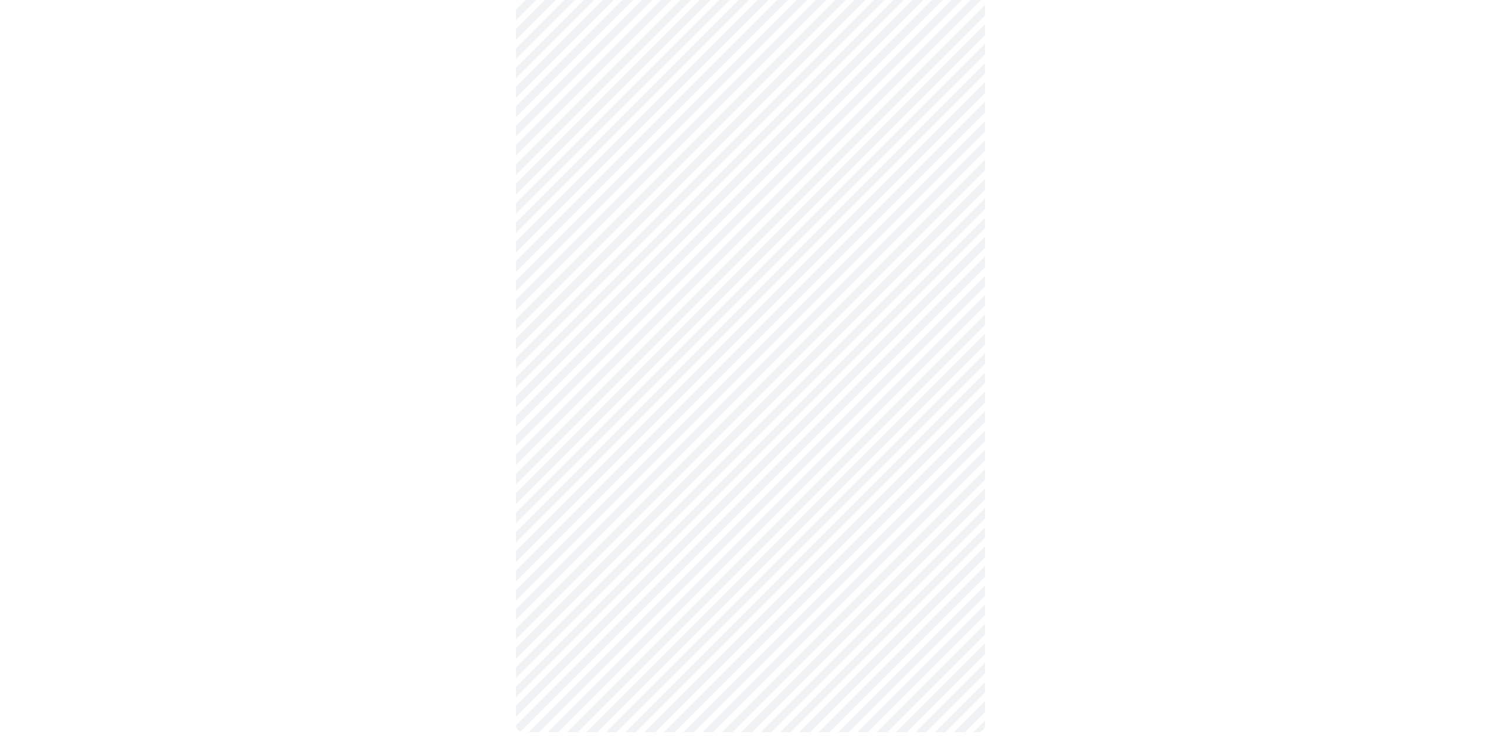
scroll to position [351, 0]
click at [596, 492] on body "MyMenopauseRx Appointments Messaging Labs 1 Uploads Medications Community Refer…" at bounding box center [750, 202] width 1491 height 1096
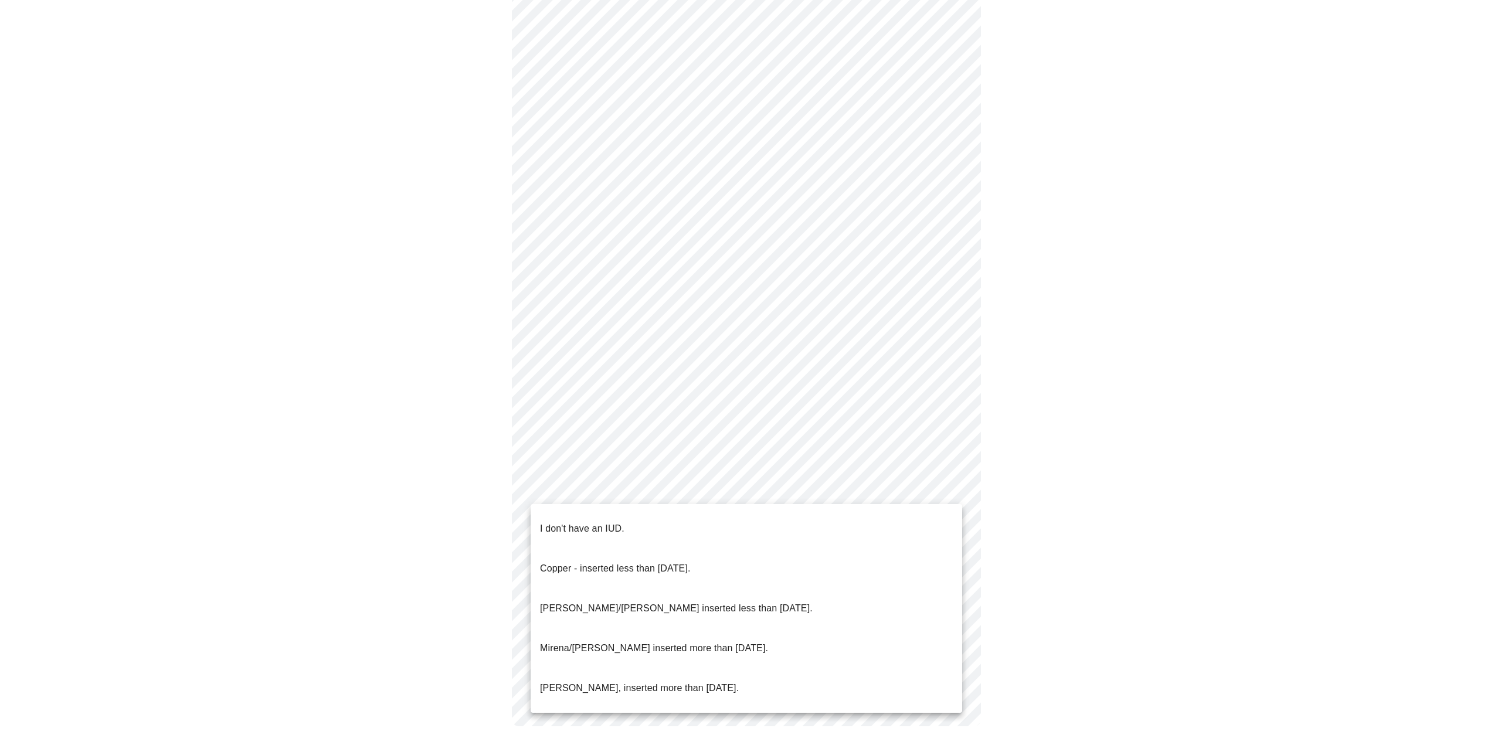
click at [604, 522] on p "I don't have an IUD." at bounding box center [582, 529] width 84 height 14
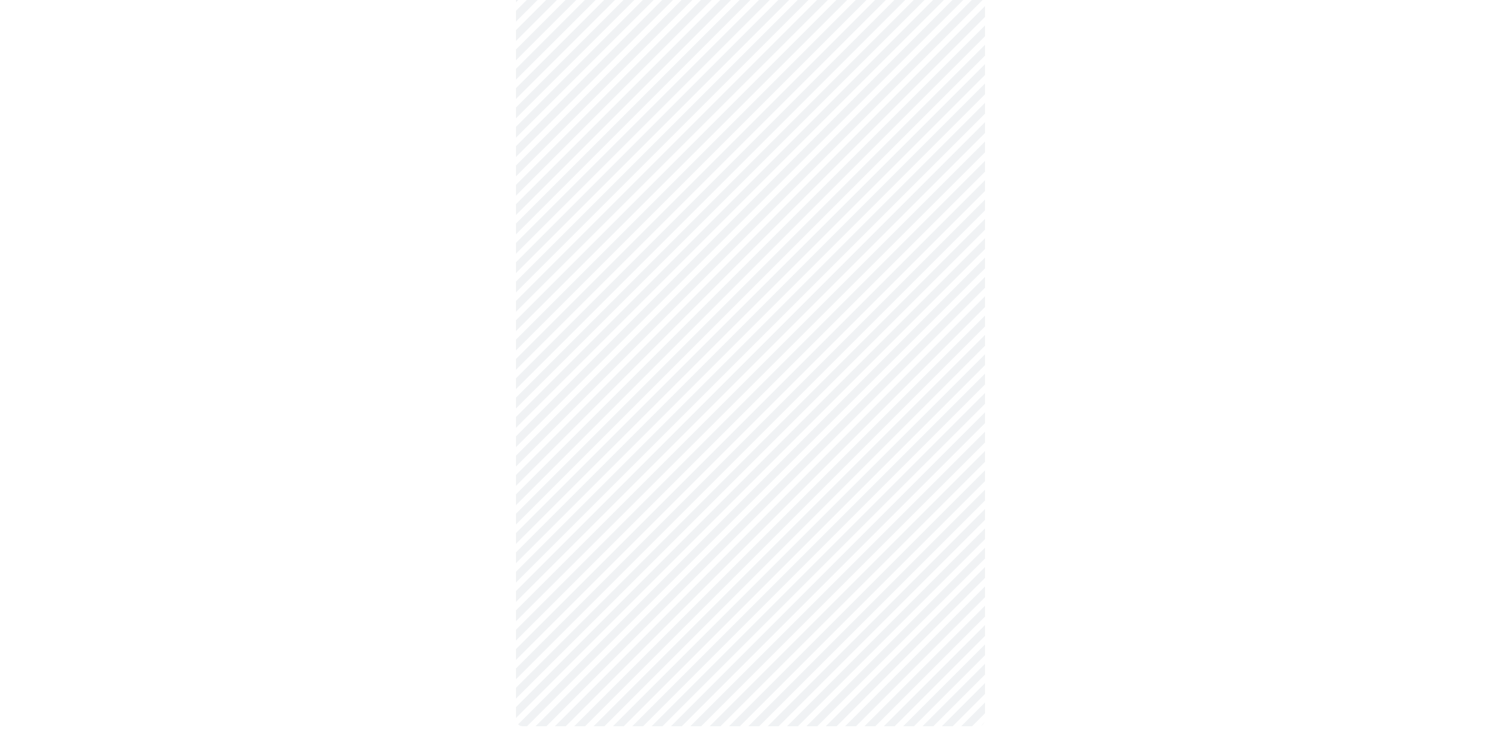
scroll to position [344, 0]
click at [621, 584] on body "MyMenopauseRx Appointments Messaging Labs 1 Uploads Medications Community Refer…" at bounding box center [750, 205] width 1491 height 1089
click at [610, 610] on li "Yes" at bounding box center [746, 621] width 431 height 40
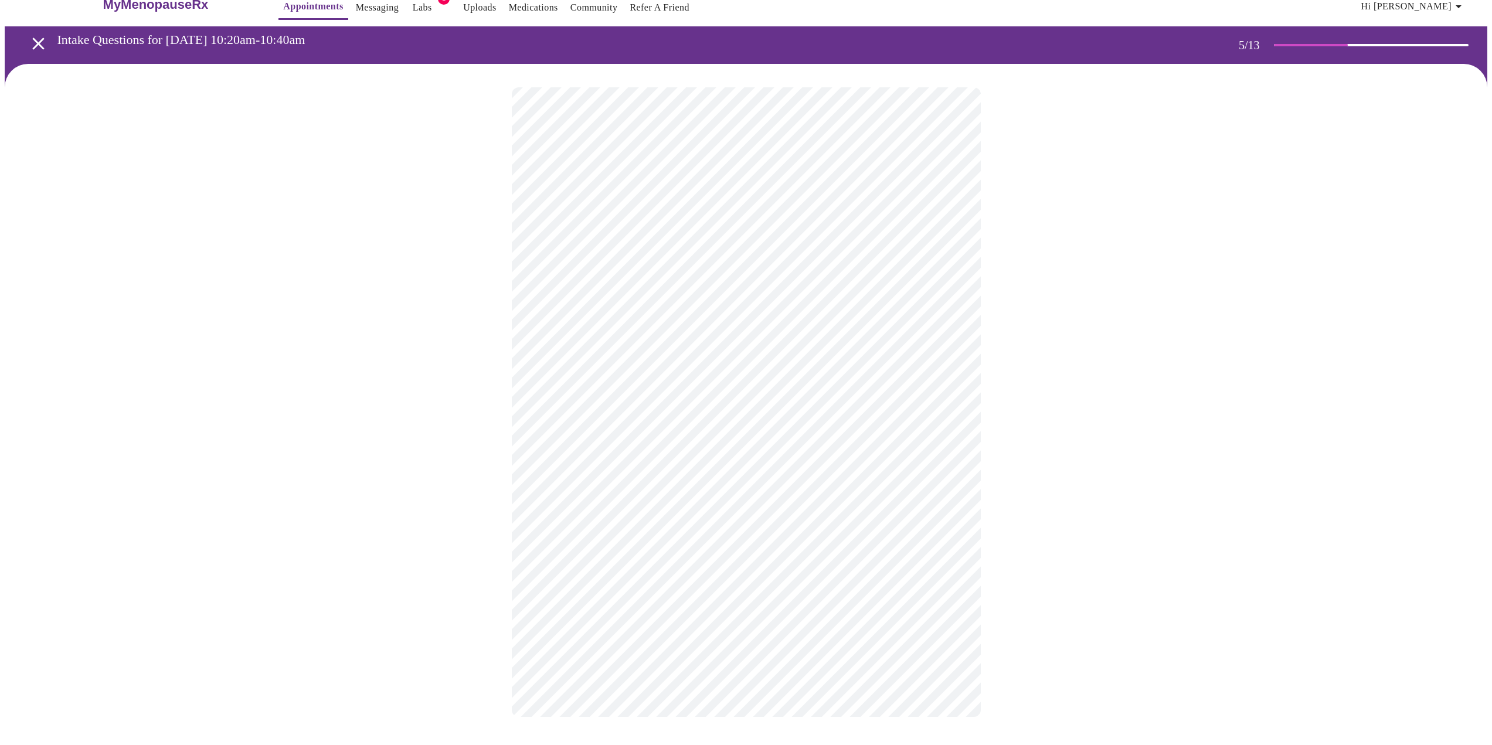
scroll to position [0, 0]
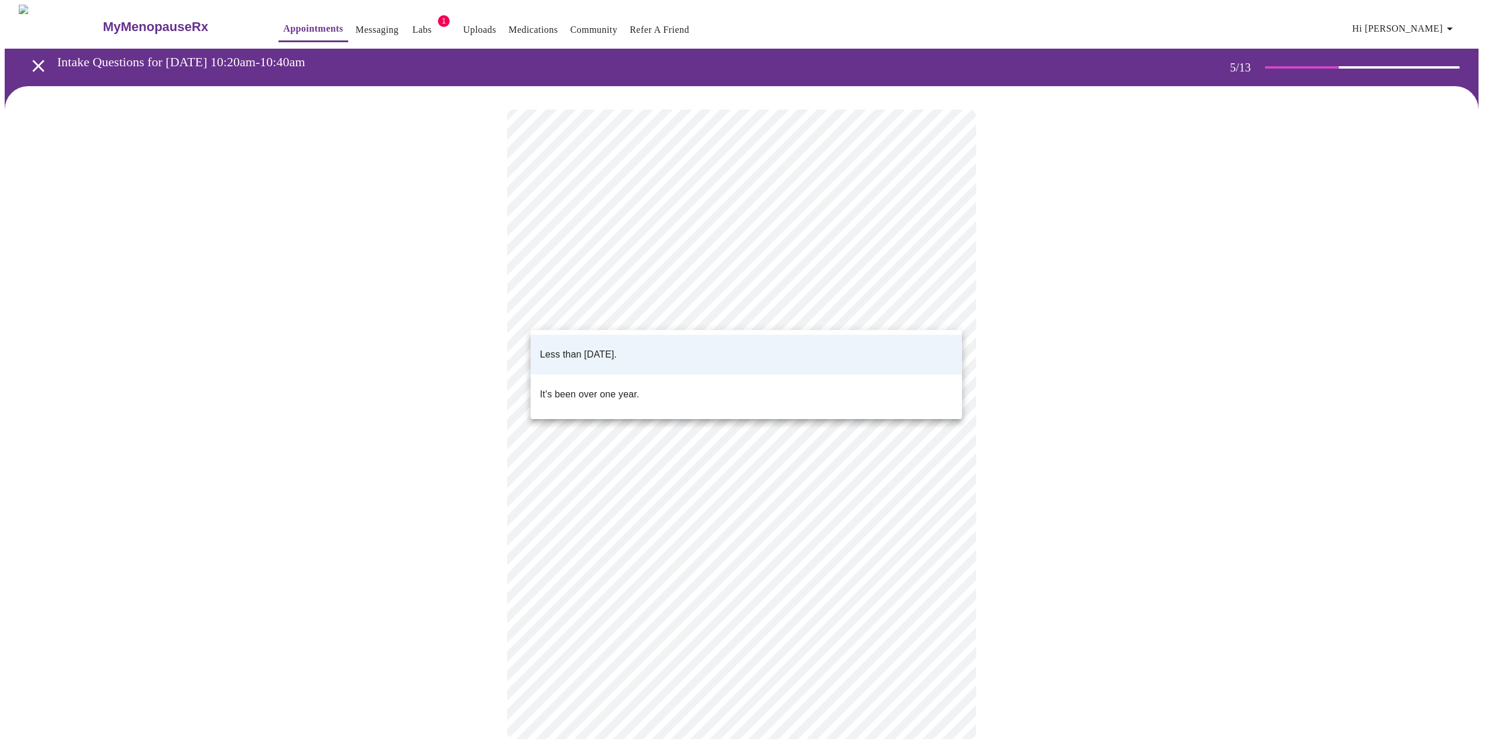
click at [675, 308] on body "MyMenopauseRx Appointments Messaging Labs 1 Uploads Medications Community Refer…" at bounding box center [746, 384] width 1483 height 758
click at [675, 308] on div at bounding box center [750, 372] width 1501 height 745
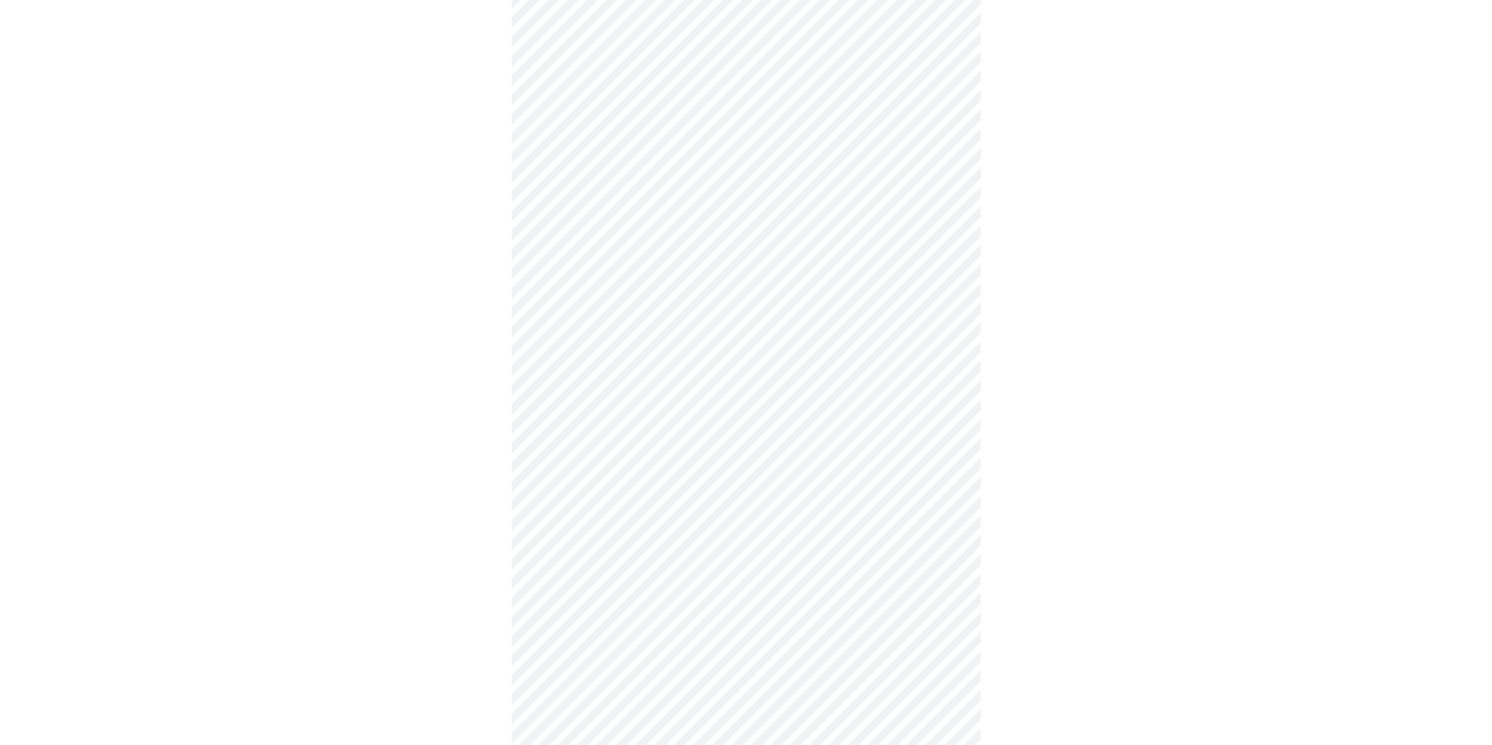
scroll to position [2755, 0]
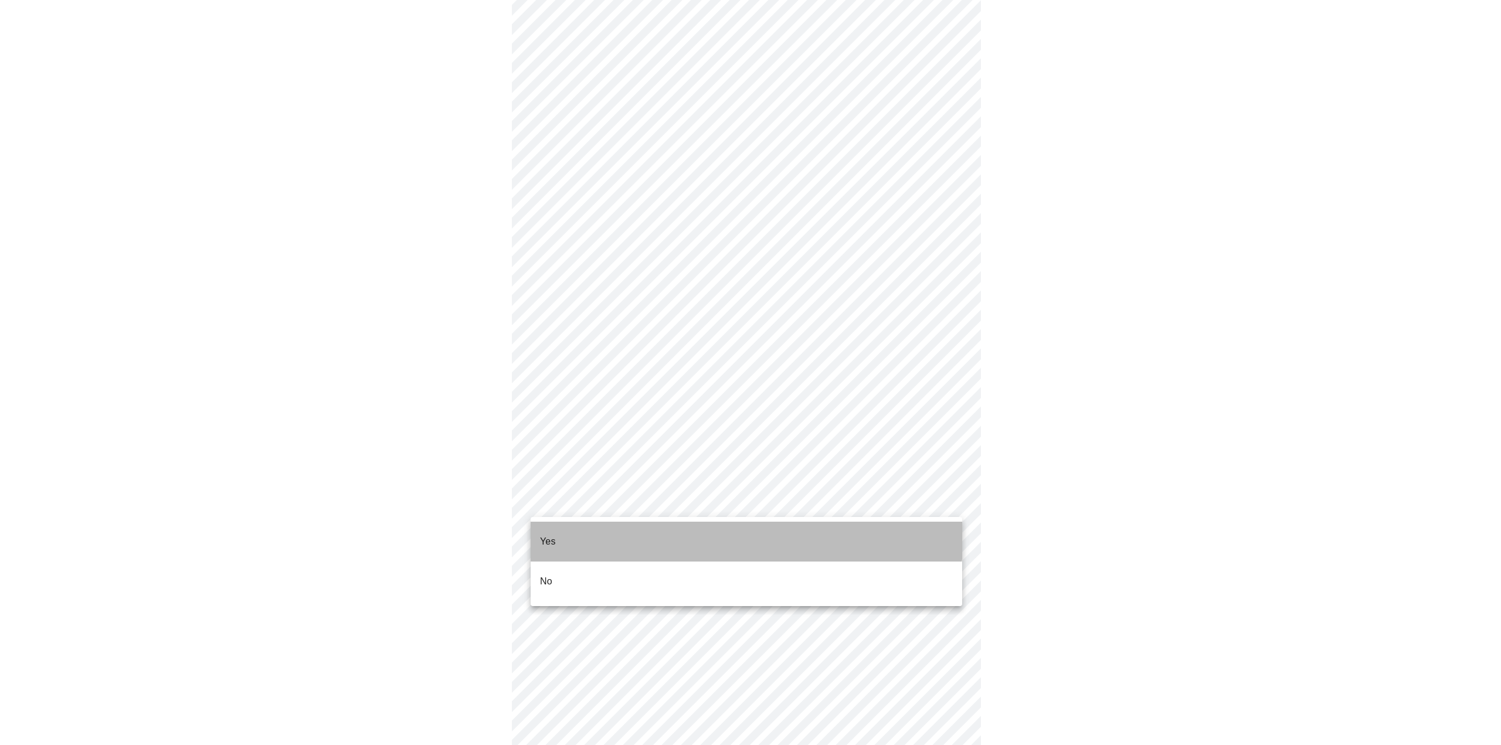
click at [730, 531] on li "Yes" at bounding box center [746, 542] width 431 height 40
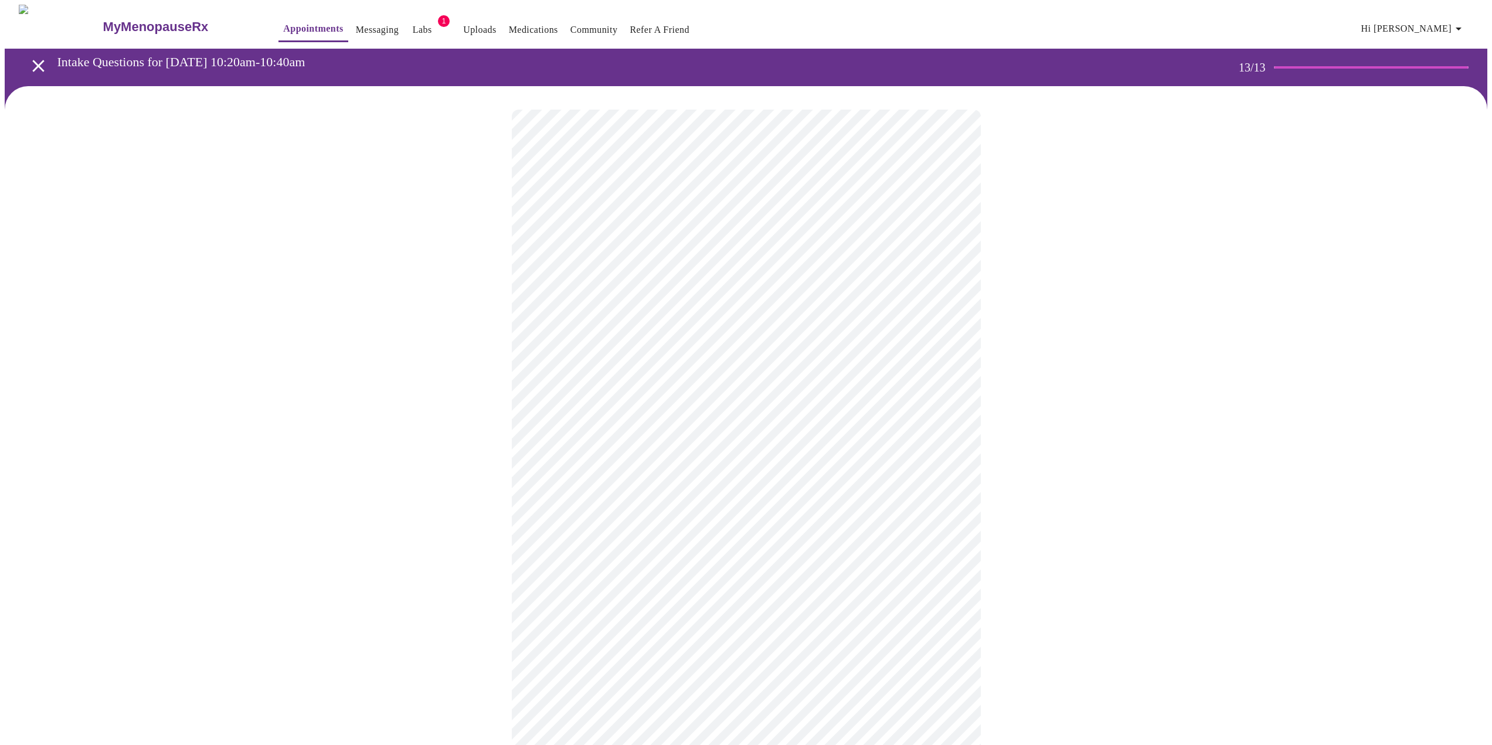
scroll to position [137, 0]
